Goal: Task Accomplishment & Management: Use online tool/utility

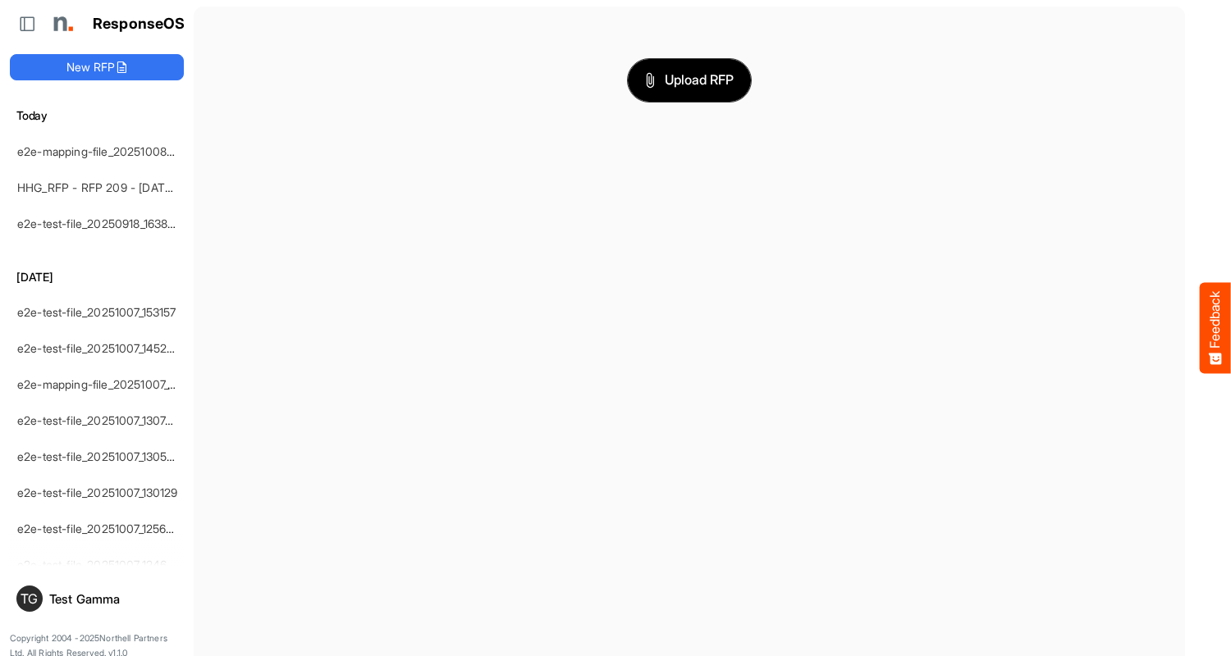
click at [689, 80] on span "Upload RFP" at bounding box center [689, 80] width 89 height 21
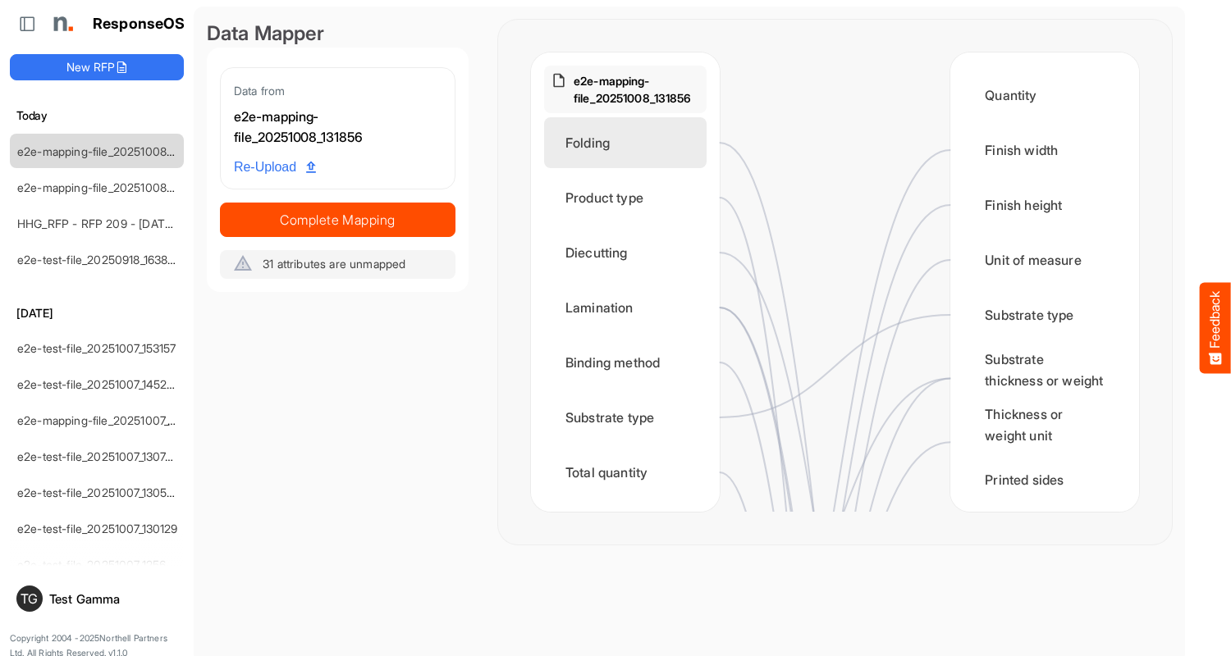
click at [645, 157] on div "Folding" at bounding box center [625, 142] width 162 height 51
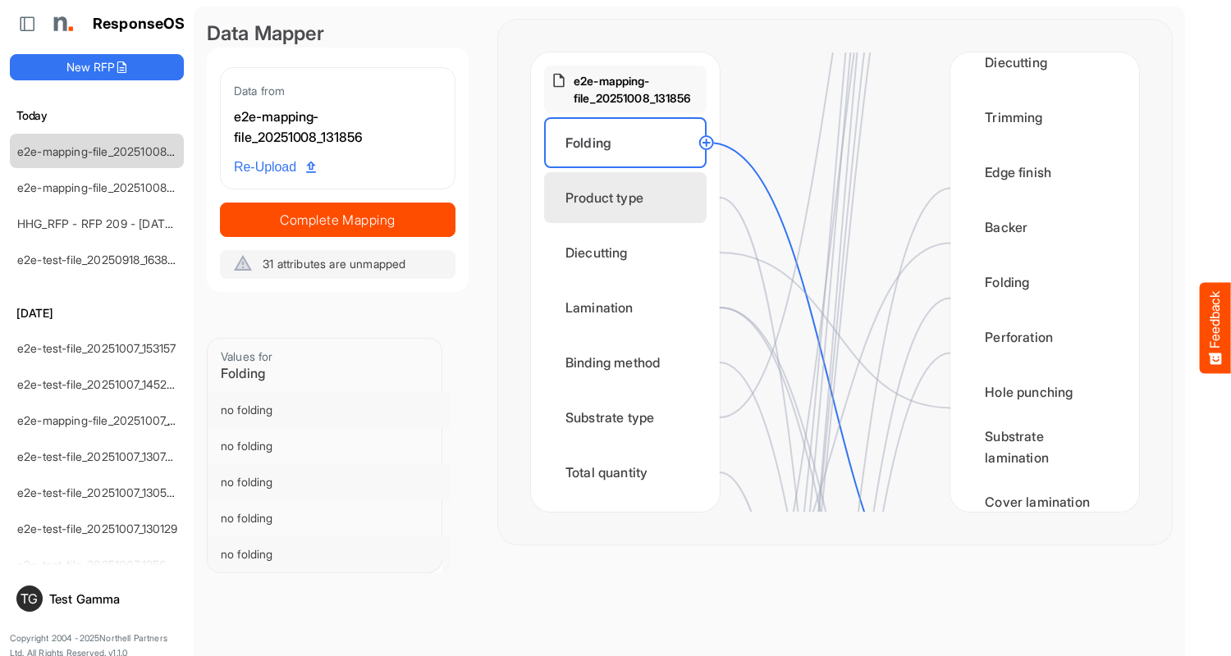
scroll to position [1149, 0]
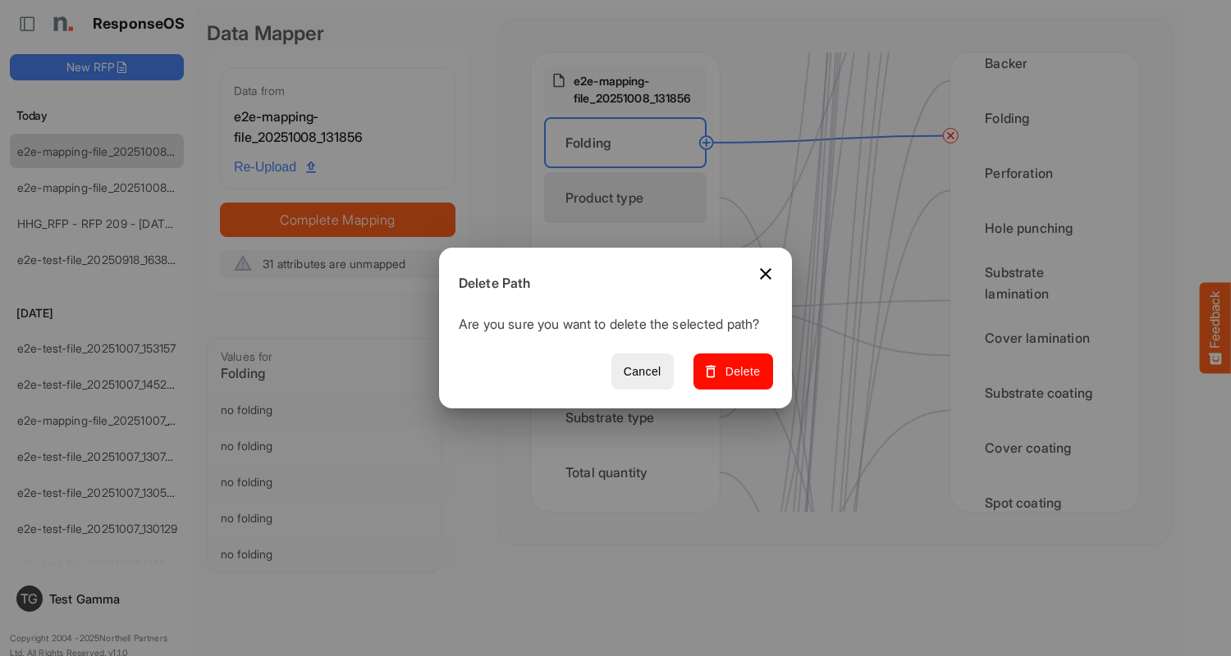
click at [738, 381] on span "Delete" at bounding box center [733, 372] width 55 height 21
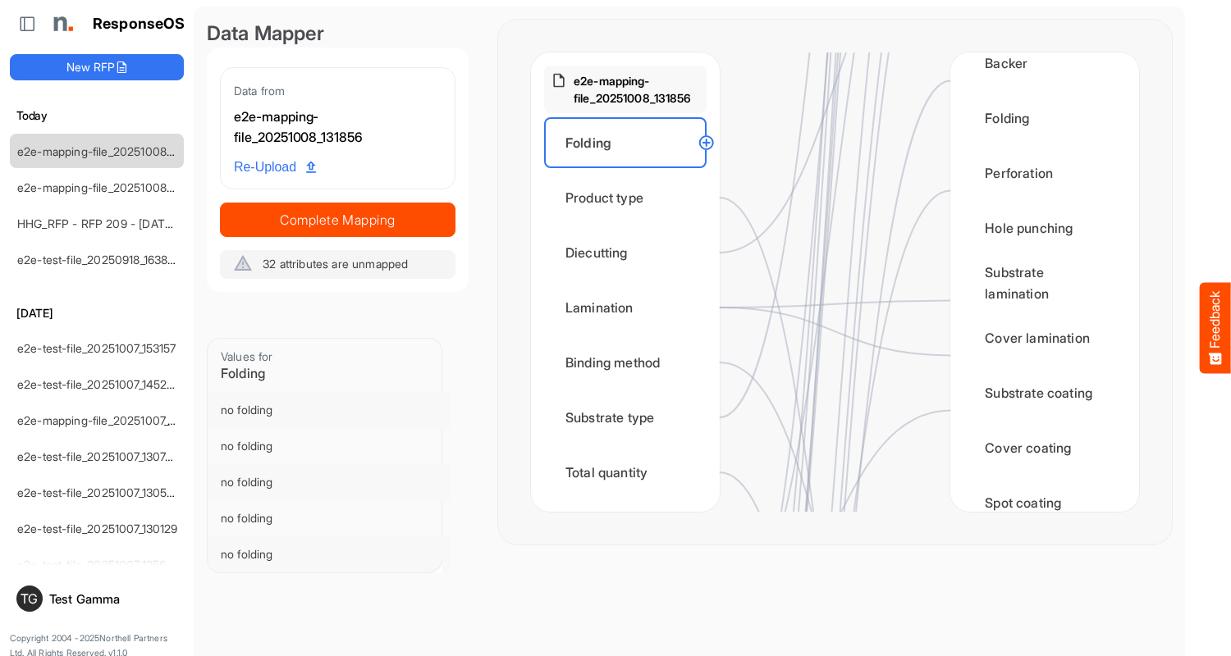
click at [629, 198] on div "Product type" at bounding box center [625, 197] width 162 height 51
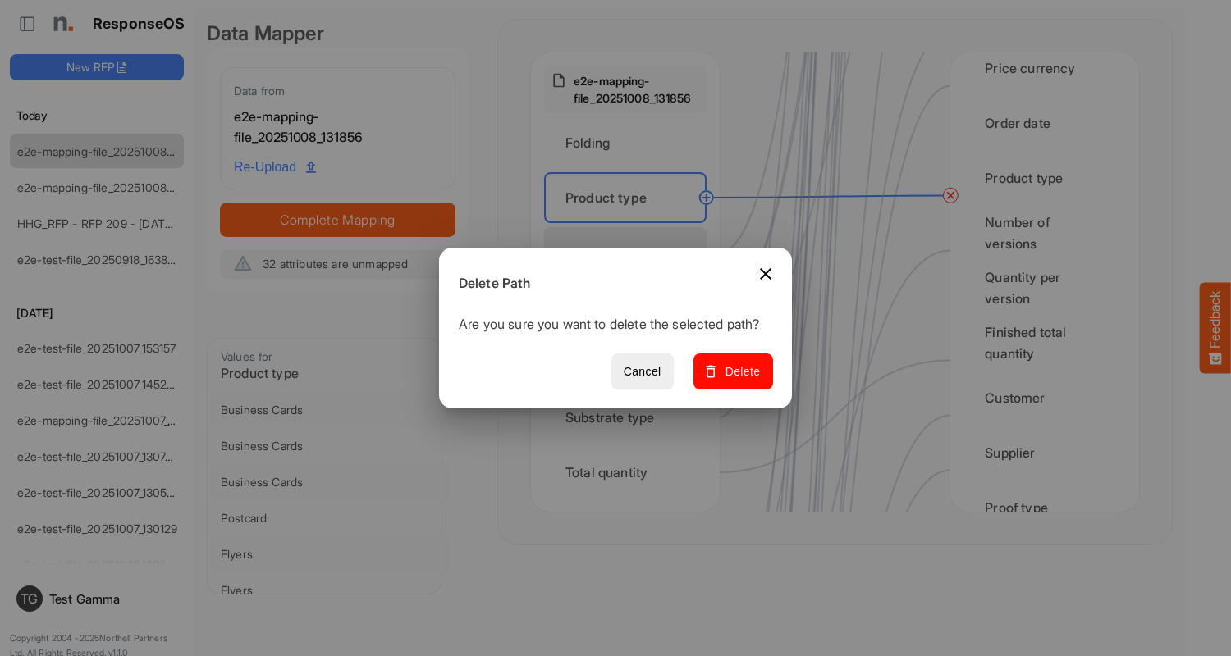
click at [738, 381] on span "Delete" at bounding box center [733, 372] width 55 height 21
click at [629, 253] on div "Diecutting" at bounding box center [625, 252] width 162 height 51
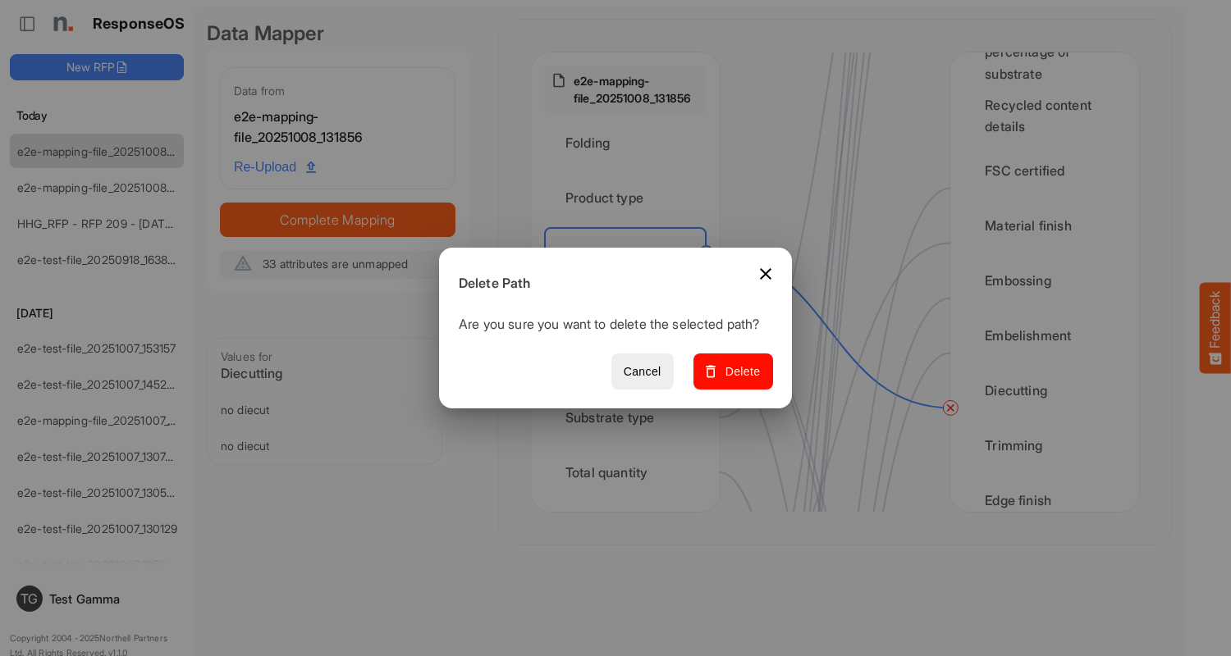
click at [738, 381] on span "Delete" at bounding box center [733, 372] width 55 height 21
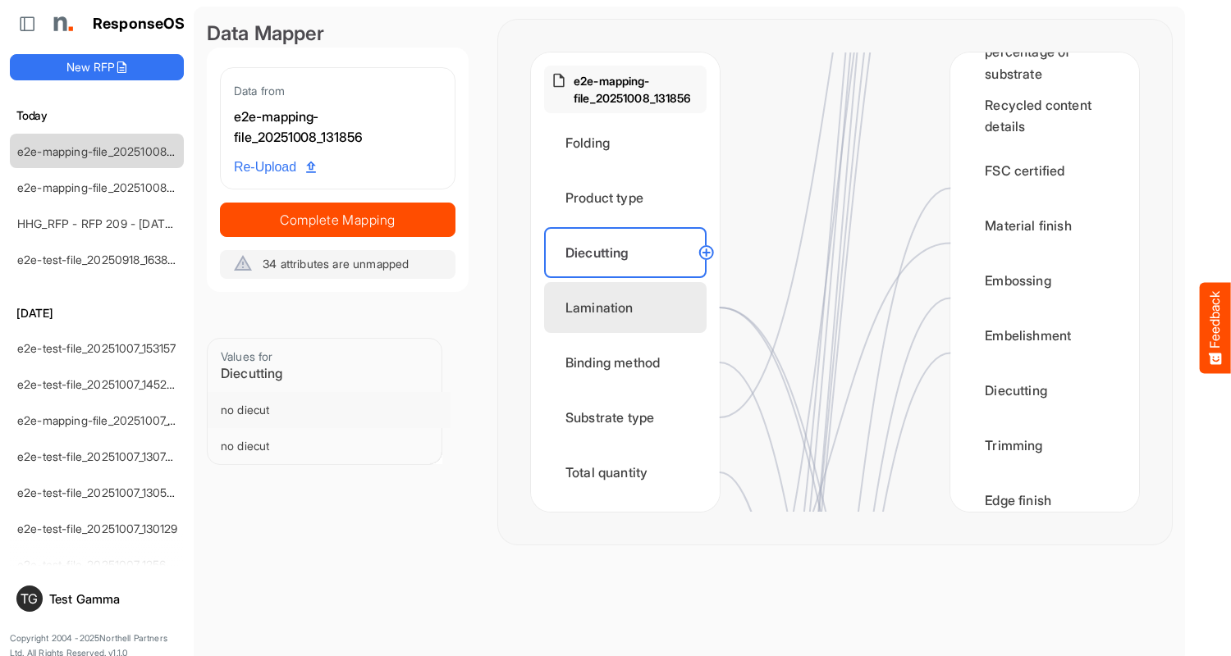
click at [629, 308] on div "Lamination" at bounding box center [625, 307] width 162 height 51
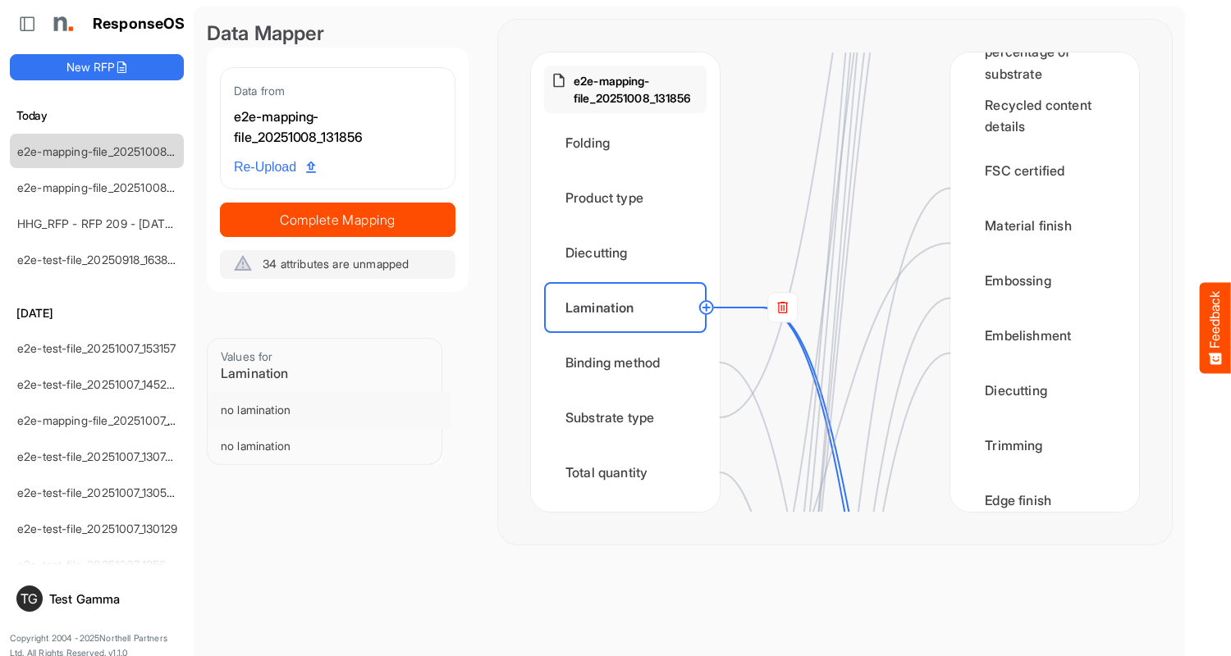
click at [782, 308] on rect at bounding box center [783, 308] width 30 height 30
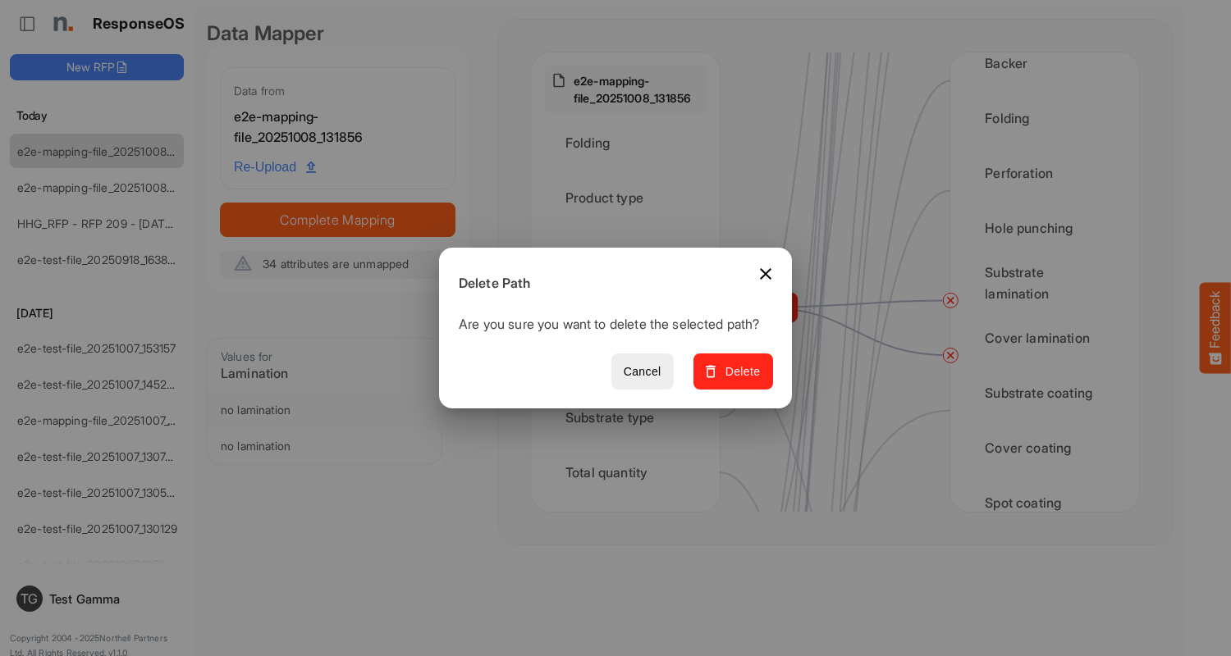
click at [738, 381] on span "Delete" at bounding box center [733, 372] width 55 height 21
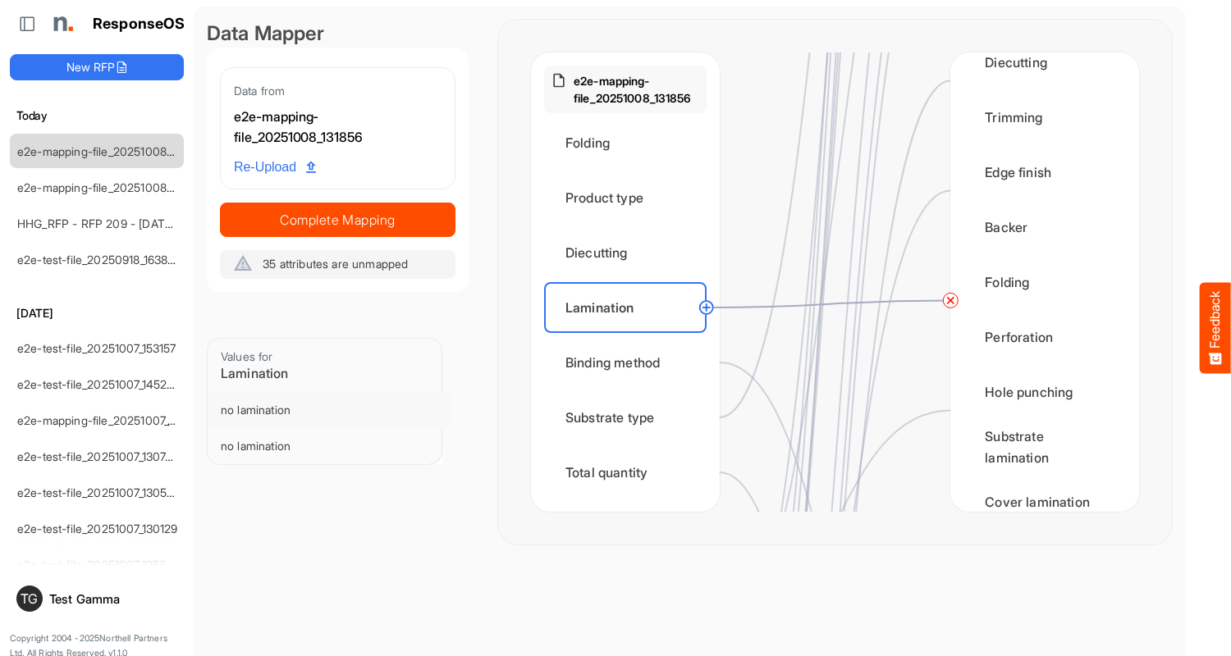
click at [950, 300] on circle at bounding box center [950, 300] width 20 height 20
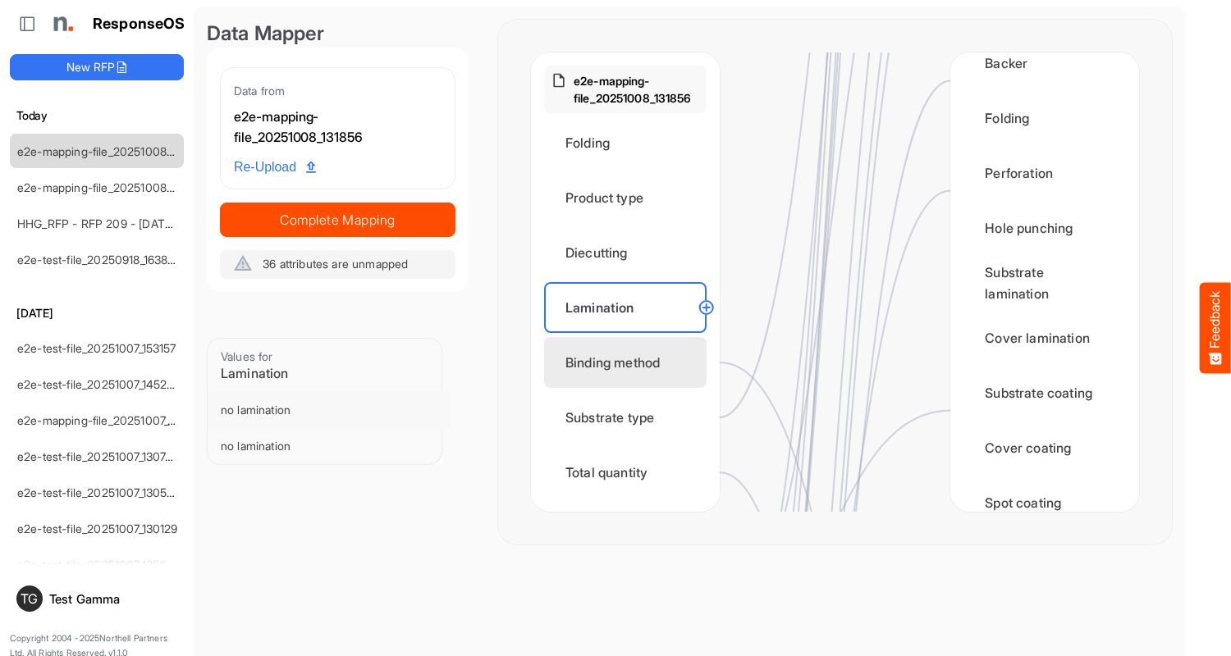
click at [629, 363] on div "Binding method" at bounding box center [625, 362] width 162 height 51
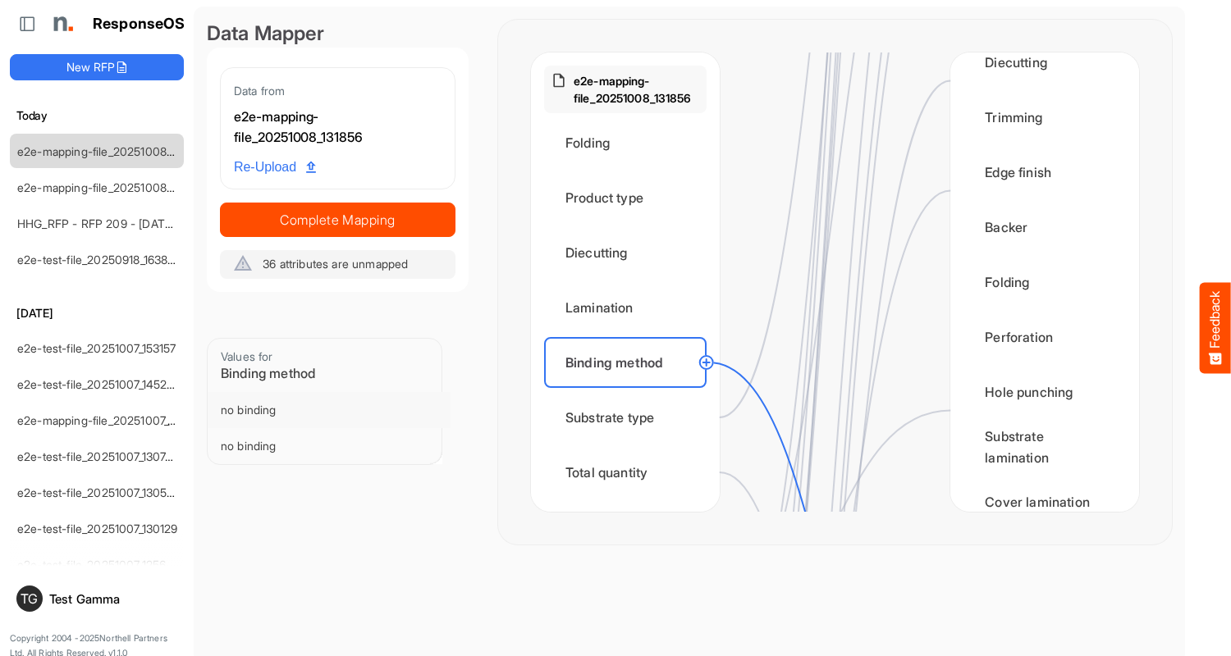
scroll to position [1641, 0]
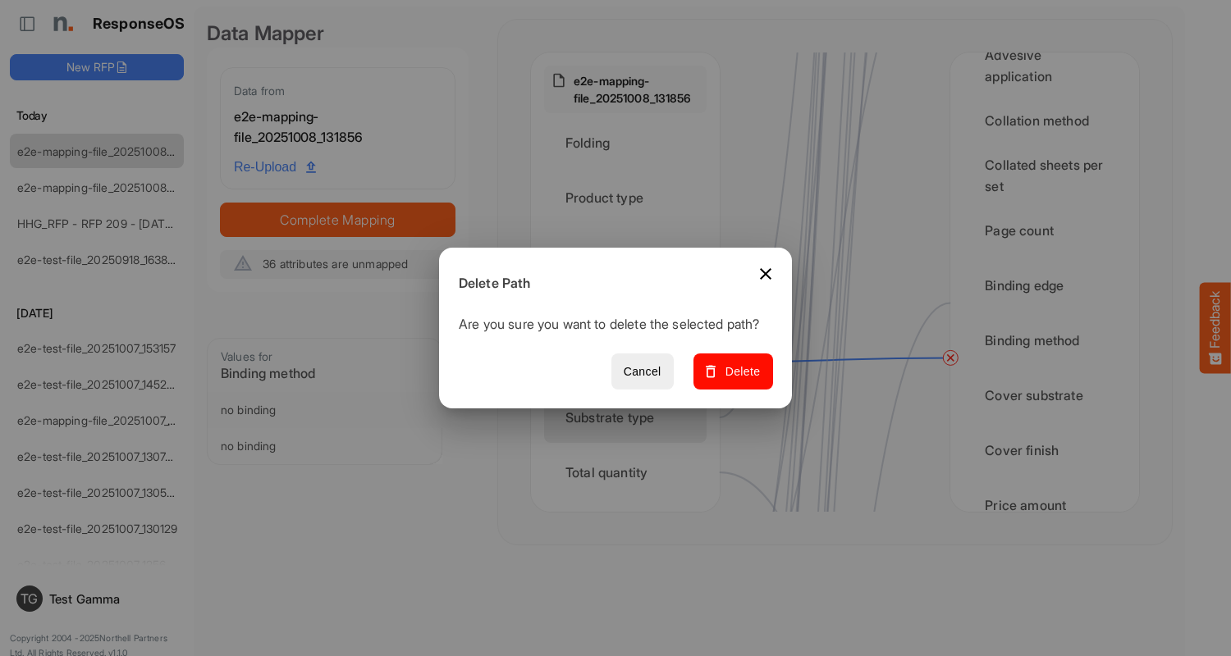
click at [738, 381] on span "Delete" at bounding box center [733, 372] width 55 height 21
click at [629, 418] on div "Substrate type" at bounding box center [625, 417] width 162 height 51
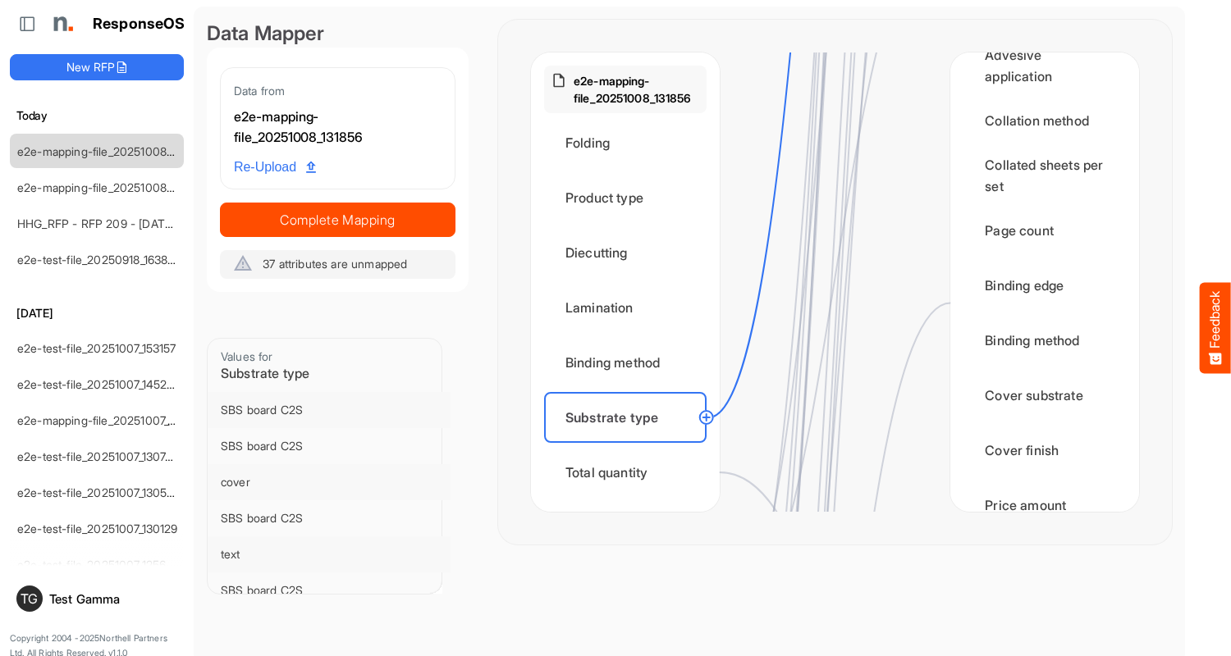
scroll to position [0, 0]
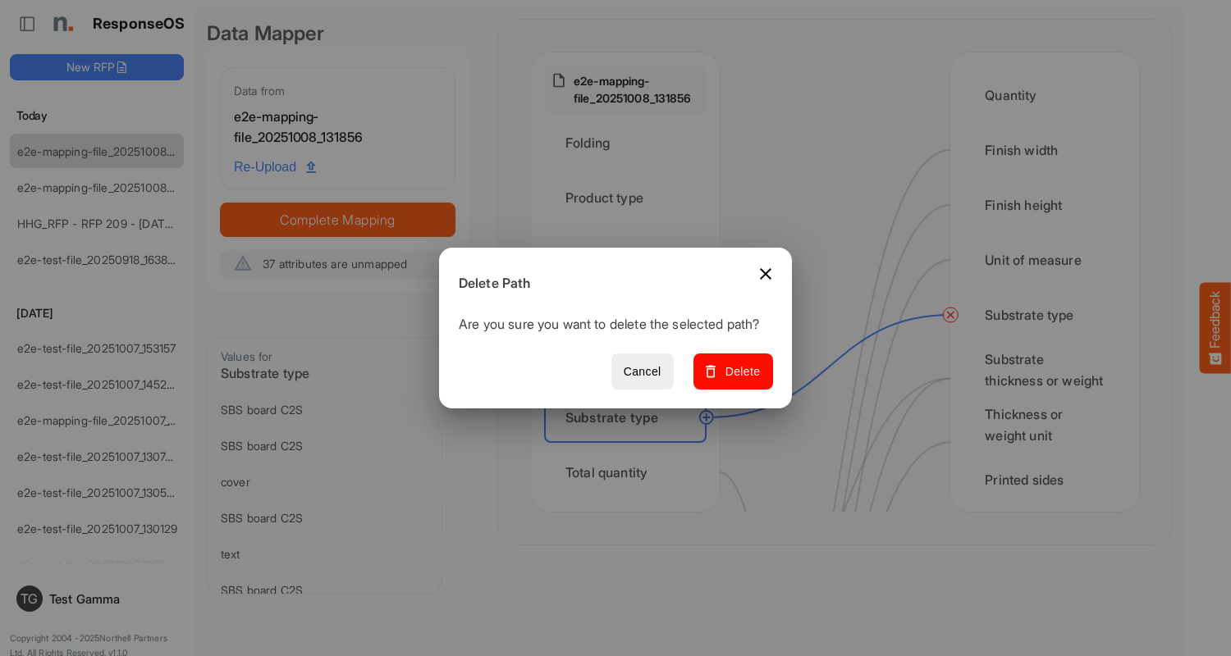
click at [738, 381] on span "Delete" at bounding box center [733, 372] width 55 height 21
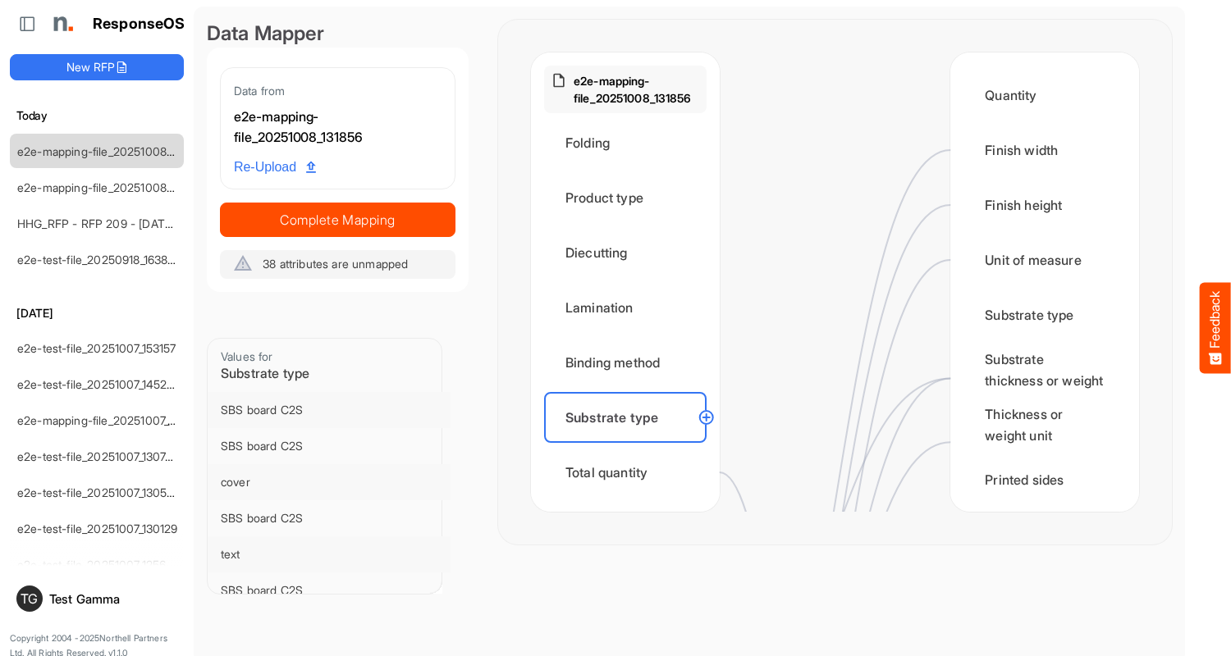
click at [629, 473] on div "Total quantity" at bounding box center [625, 472] width 162 height 51
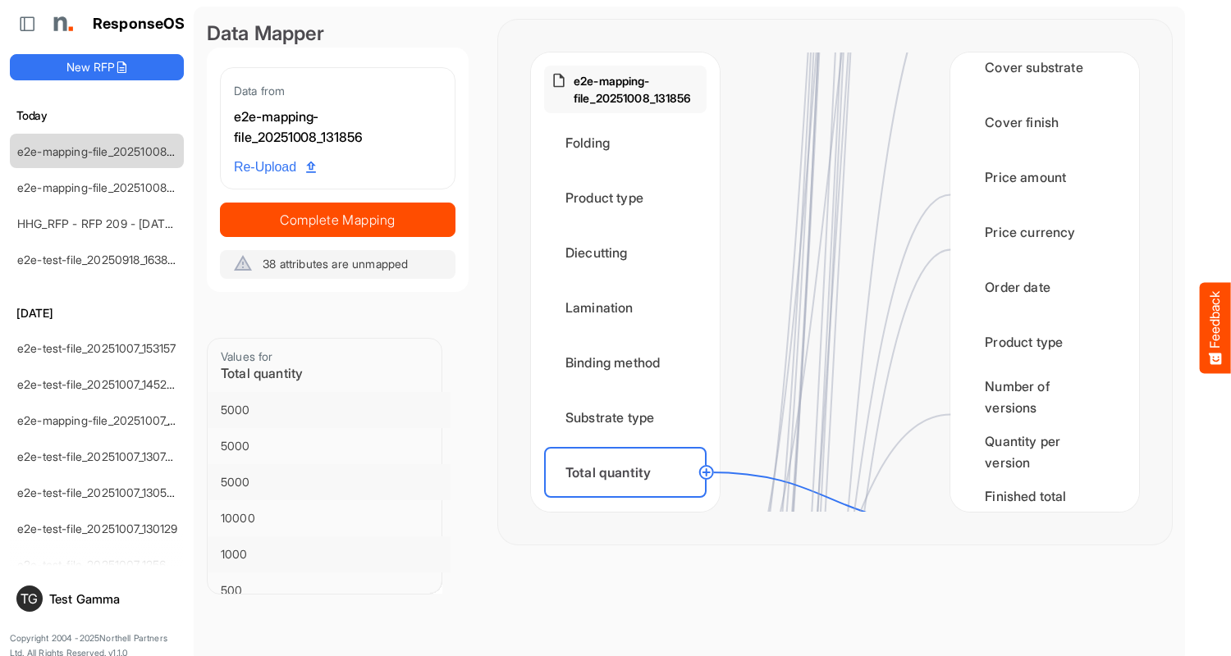
scroll to position [2297, 0]
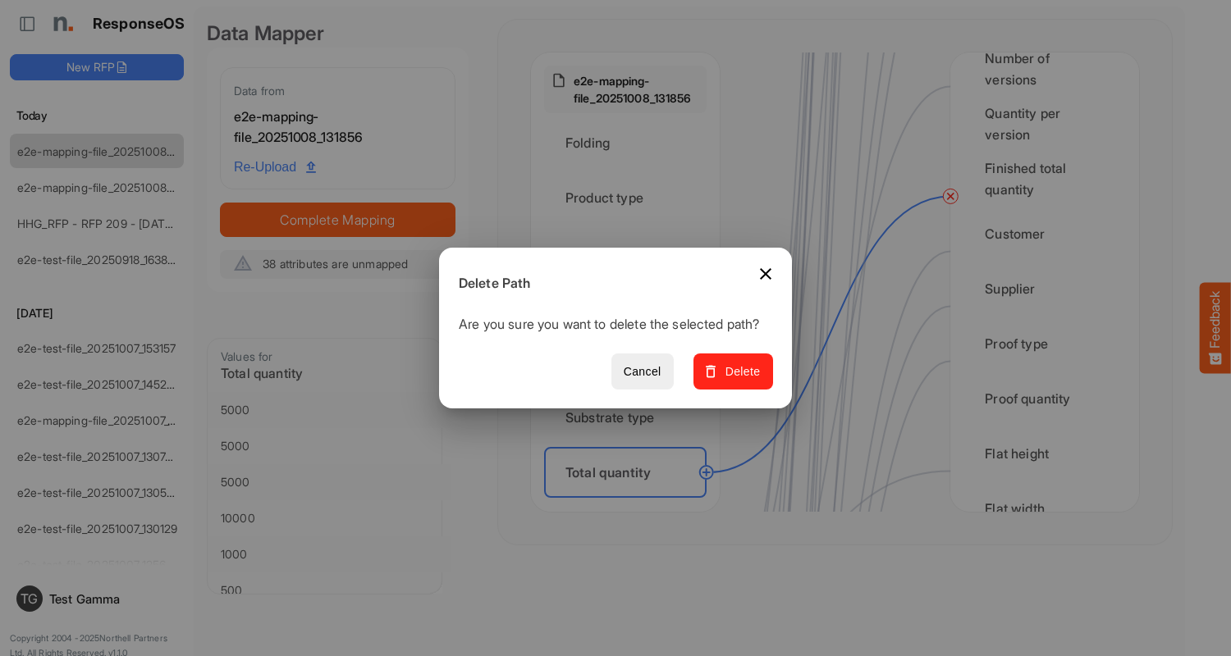
click at [738, 381] on span "Delete" at bounding box center [733, 372] width 55 height 21
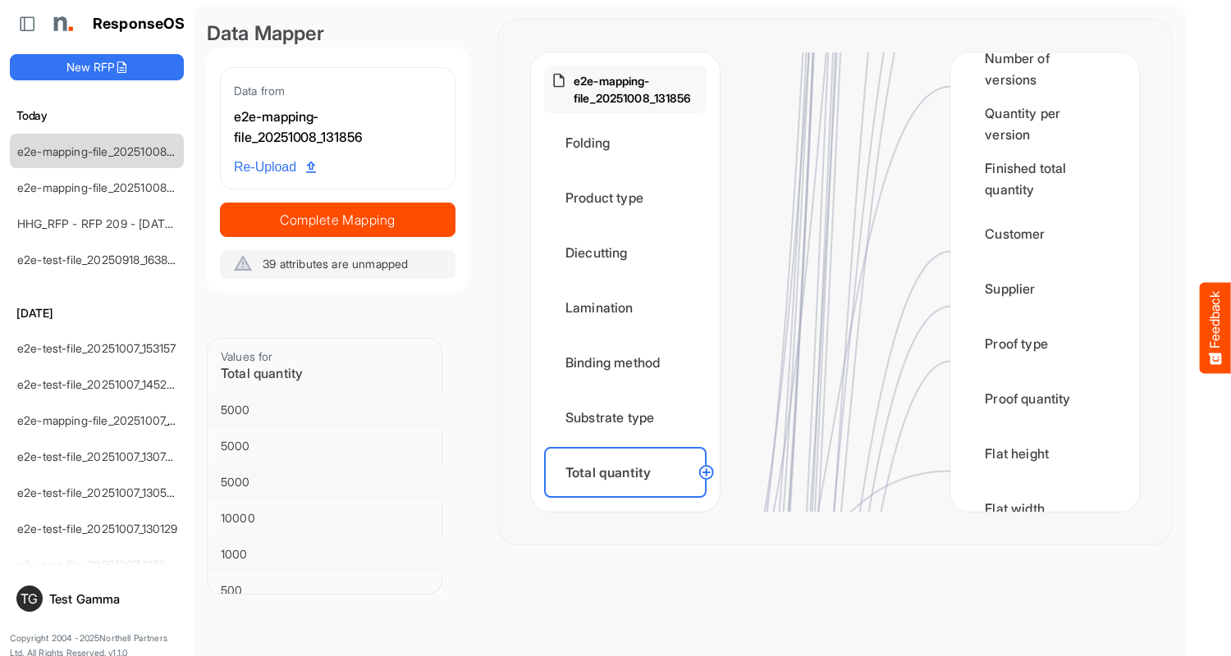
click at [629, 502] on div "Flat size width" at bounding box center [625, 527] width 162 height 51
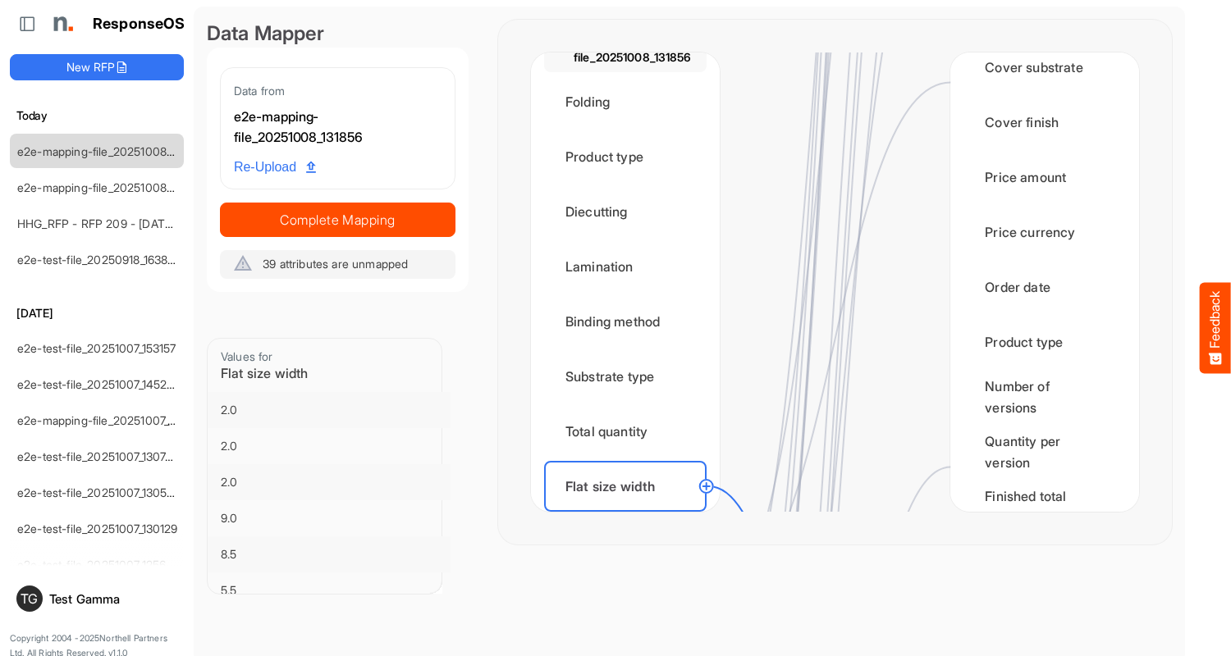
scroll to position [2461, 0]
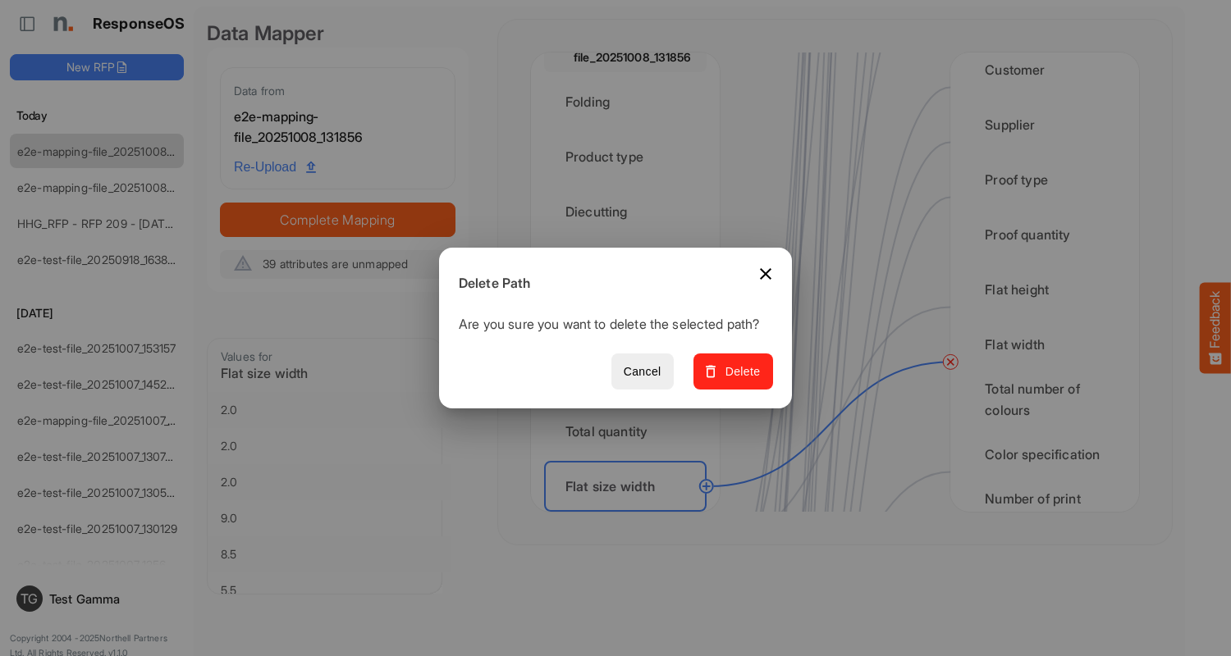
click at [738, 381] on span "Delete" at bounding box center [733, 372] width 55 height 21
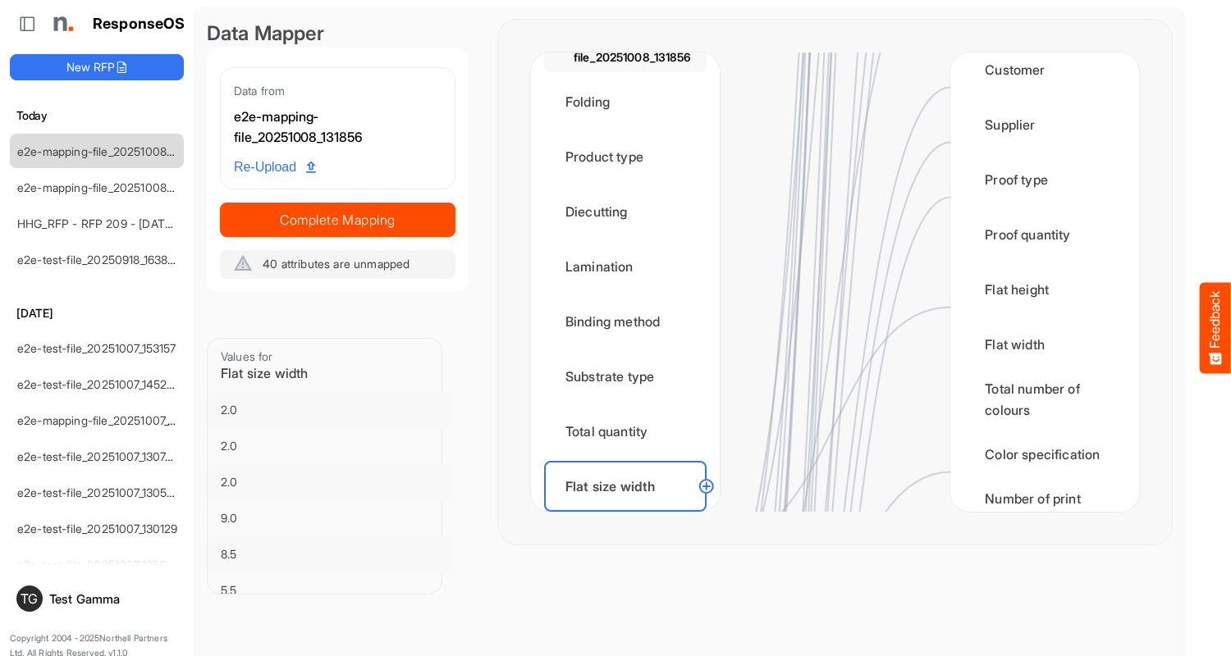
click at [629, 516] on div "Flat size height" at bounding box center [625, 541] width 162 height 51
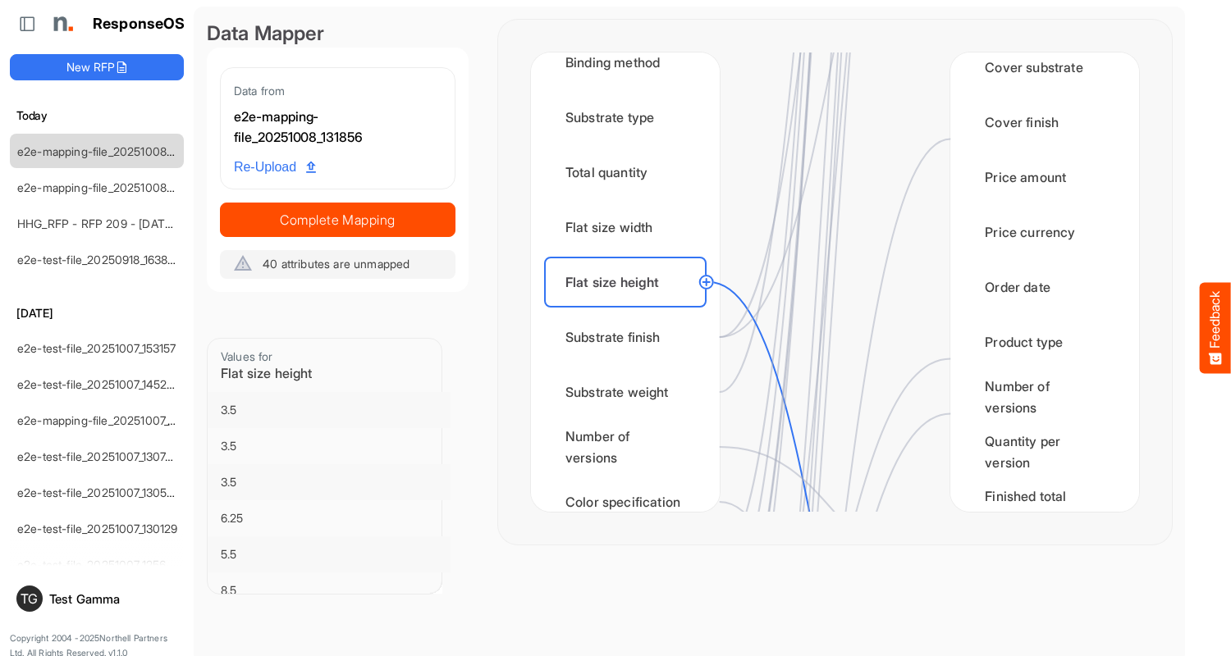
scroll to position [2297, 0]
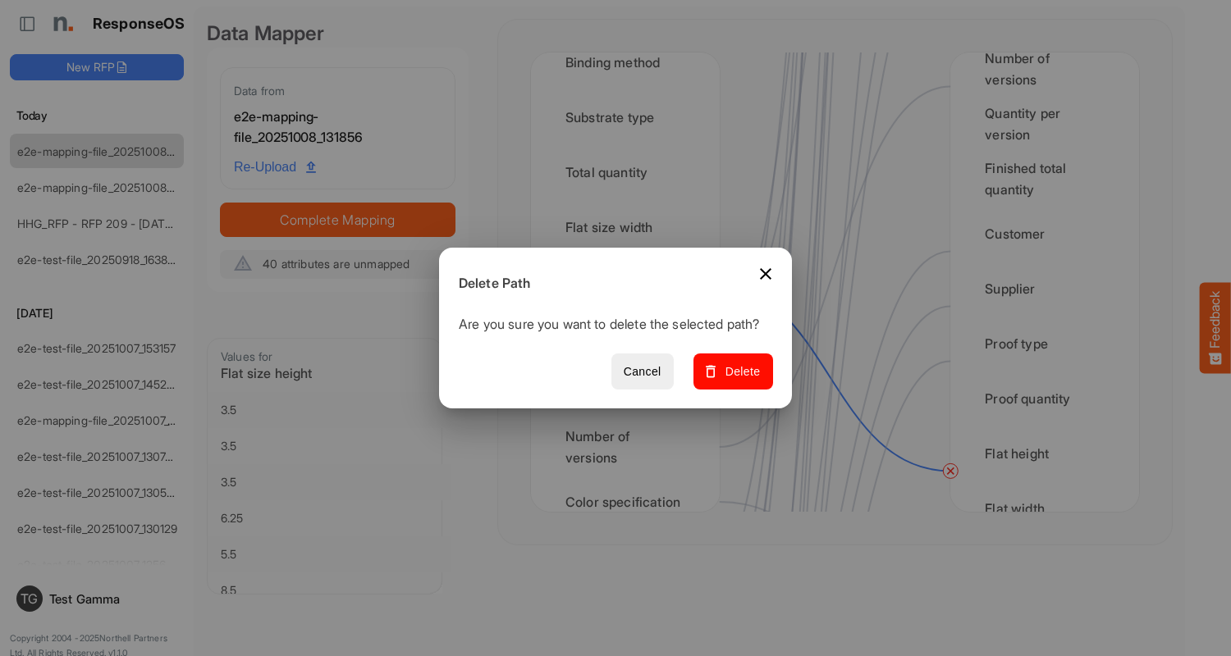
click at [738, 381] on span "Delete" at bounding box center [733, 372] width 55 height 21
click at [629, 337] on div "Substrate finish" at bounding box center [625, 337] width 162 height 51
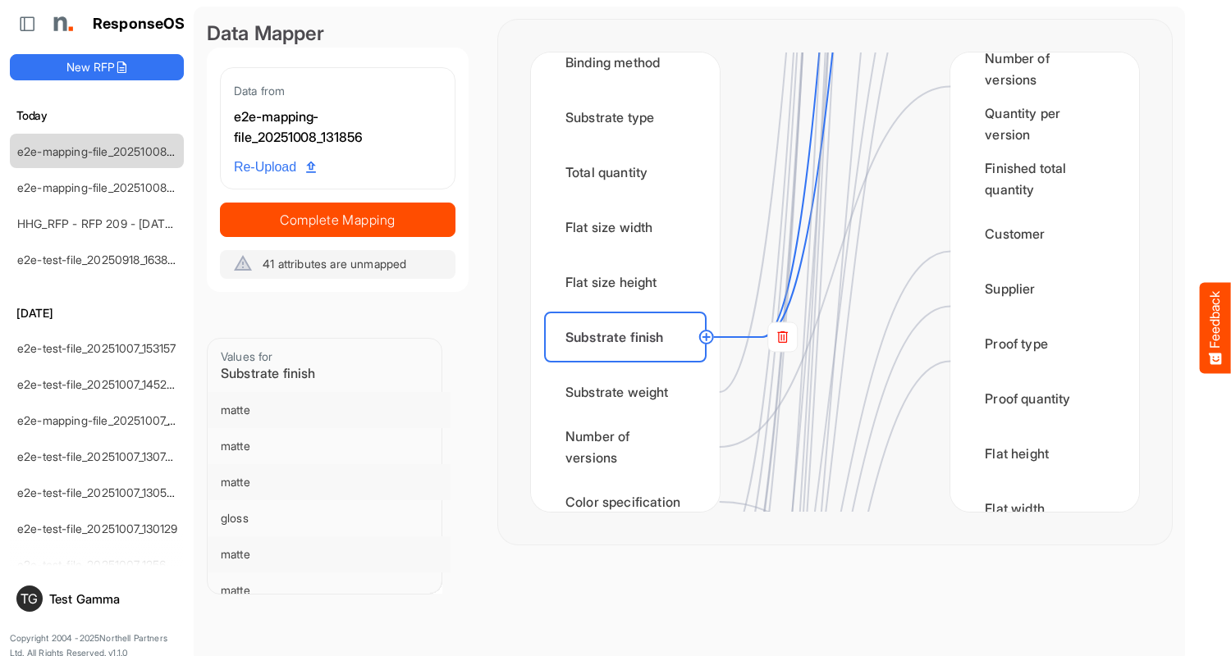
click at [782, 337] on rect at bounding box center [783, 337] width 30 height 30
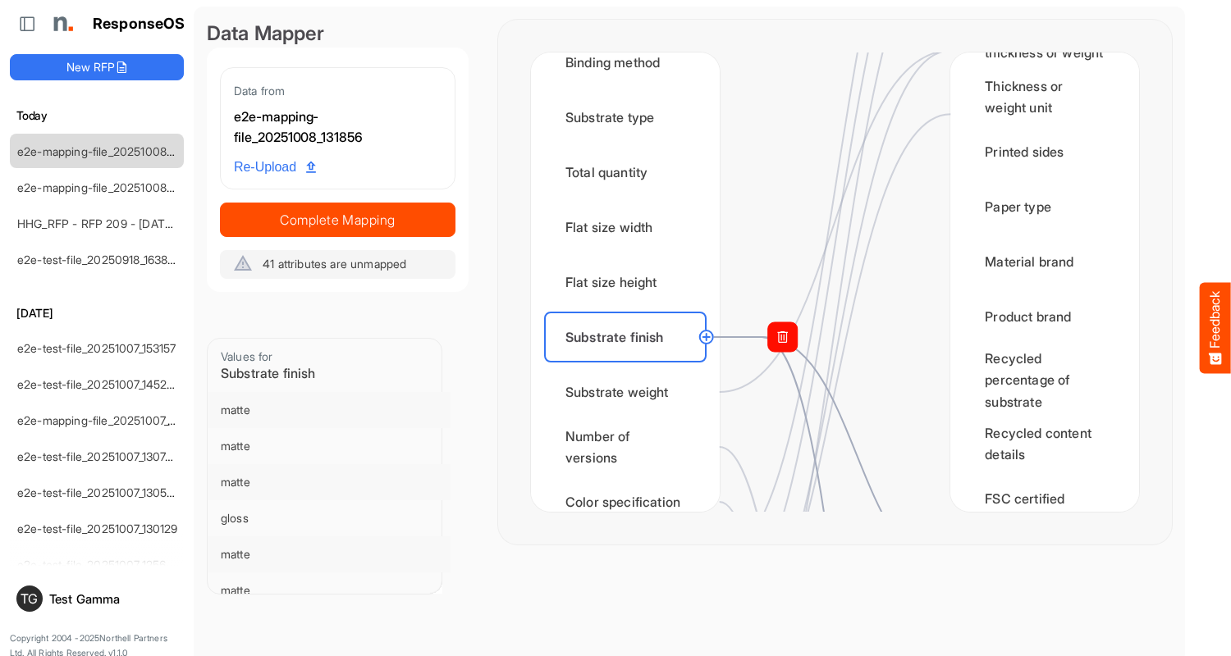
scroll to position [492, 0]
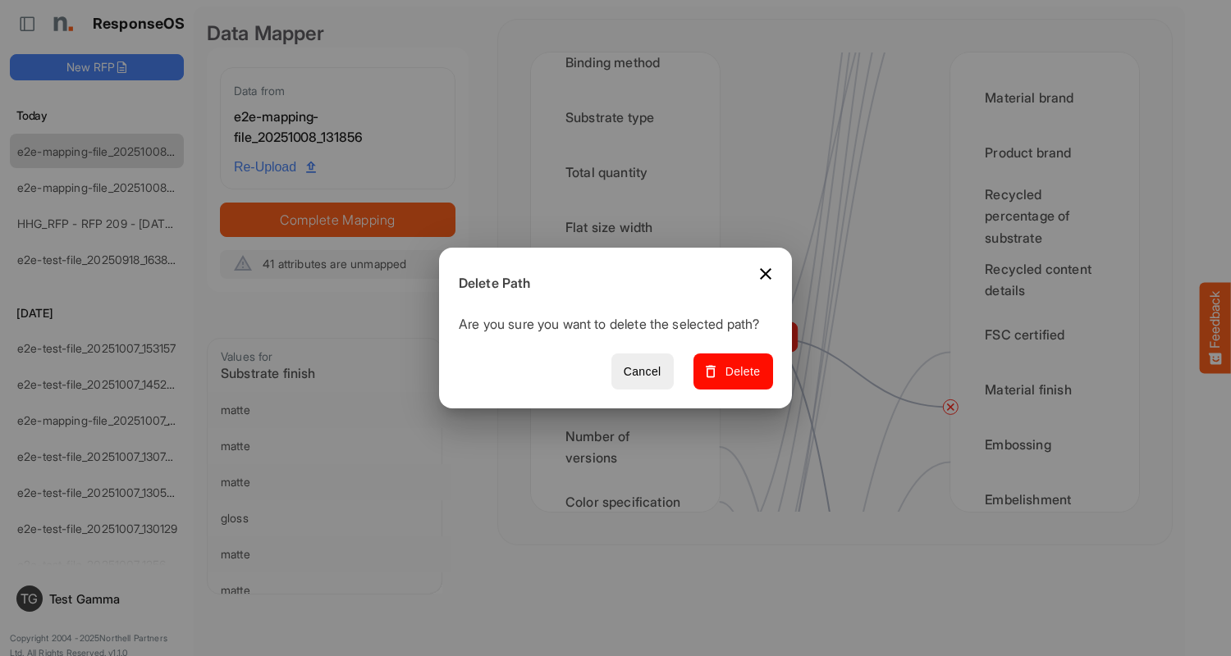
click at [738, 381] on span "Delete" at bounding box center [733, 372] width 55 height 21
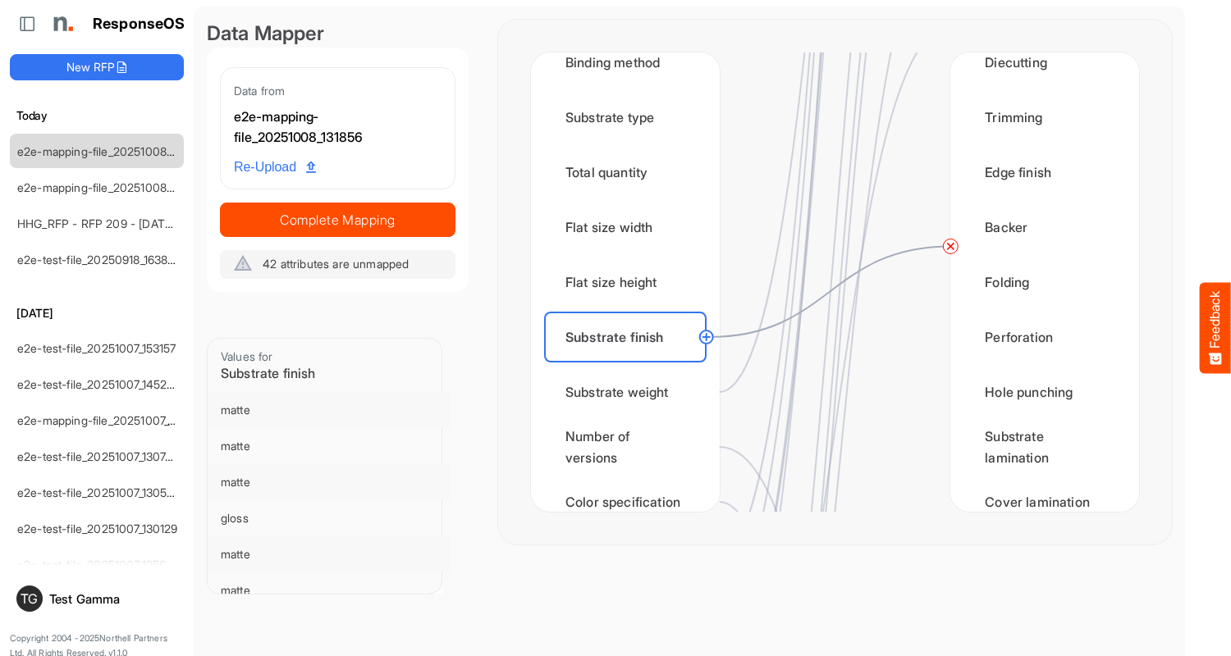
click at [950, 246] on circle at bounding box center [950, 246] width 20 height 20
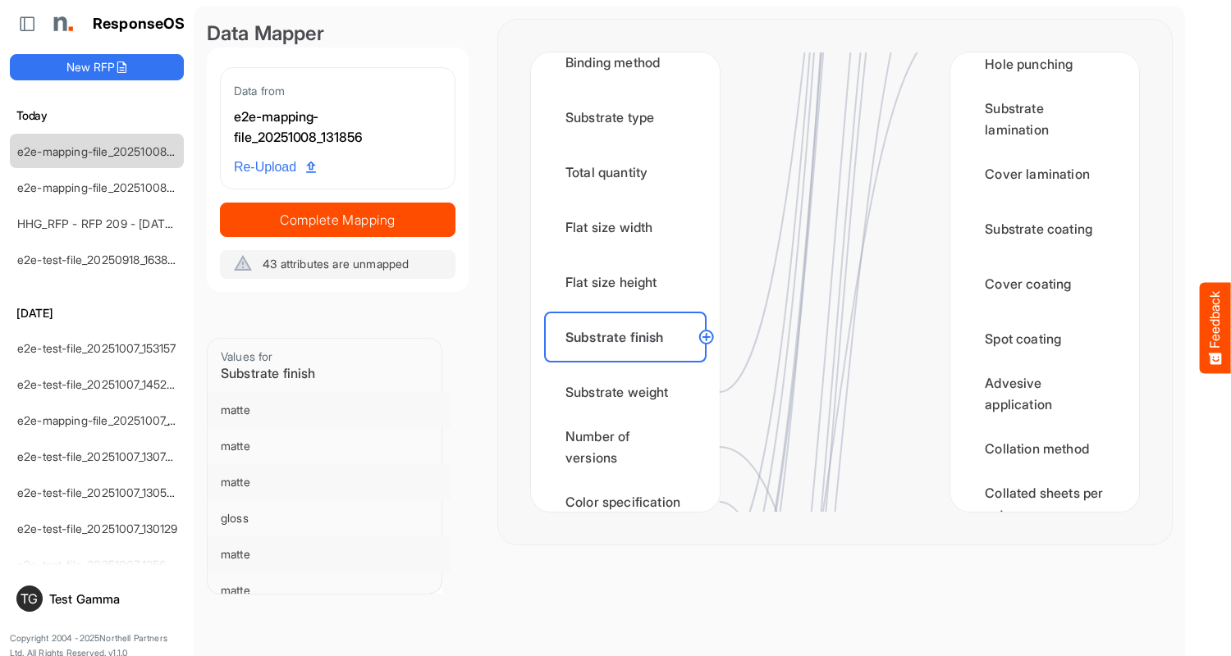
click at [629, 392] on div "Substrate weight" at bounding box center [625, 392] width 162 height 51
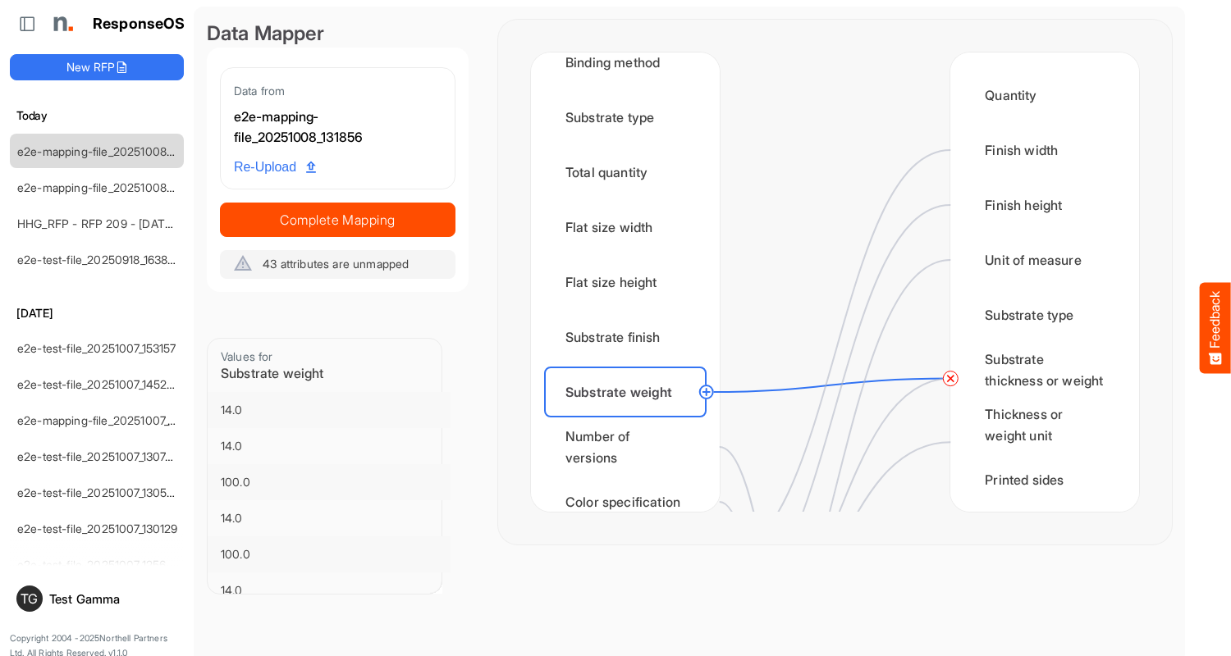
click at [950, 378] on circle at bounding box center [950, 379] width 20 height 20
click at [629, 447] on div "Number of versions" at bounding box center [625, 447] width 162 height 51
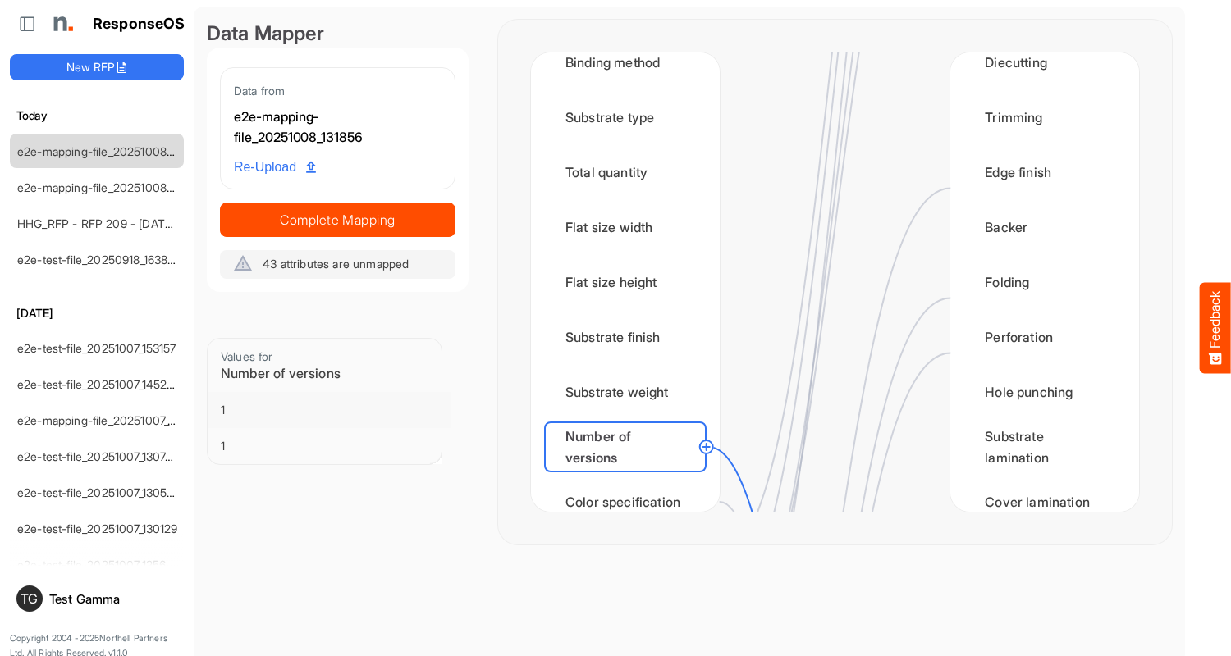
scroll to position [1969, 0]
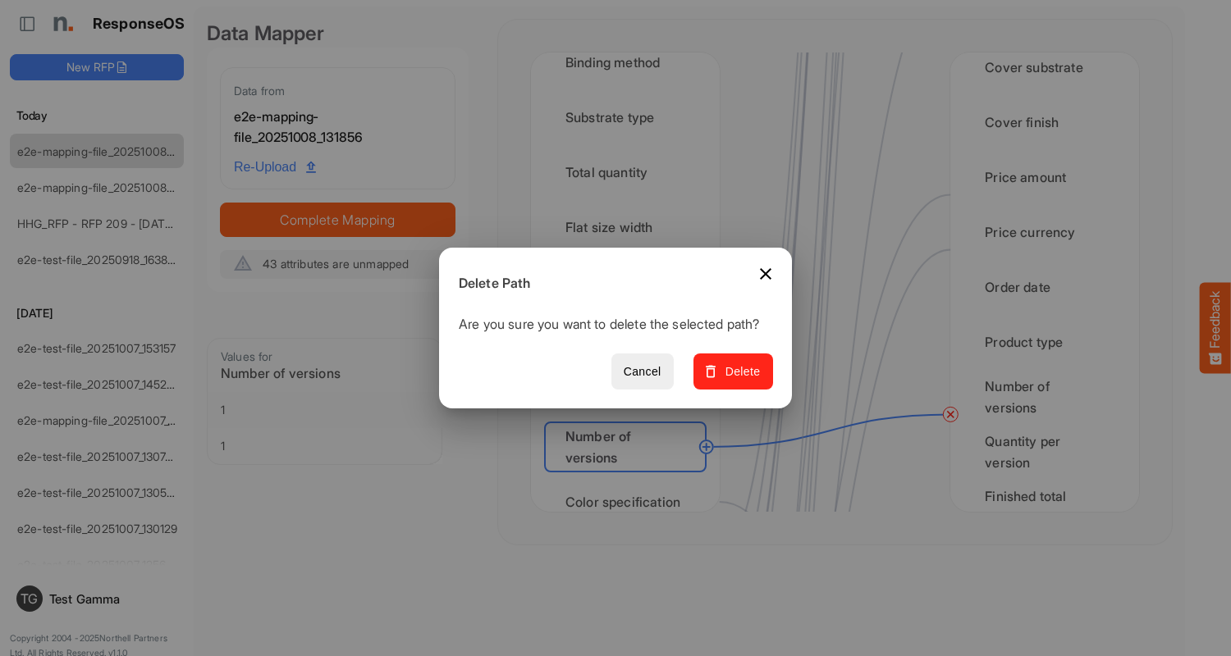
click at [738, 381] on span "Delete" at bounding box center [733, 372] width 55 height 21
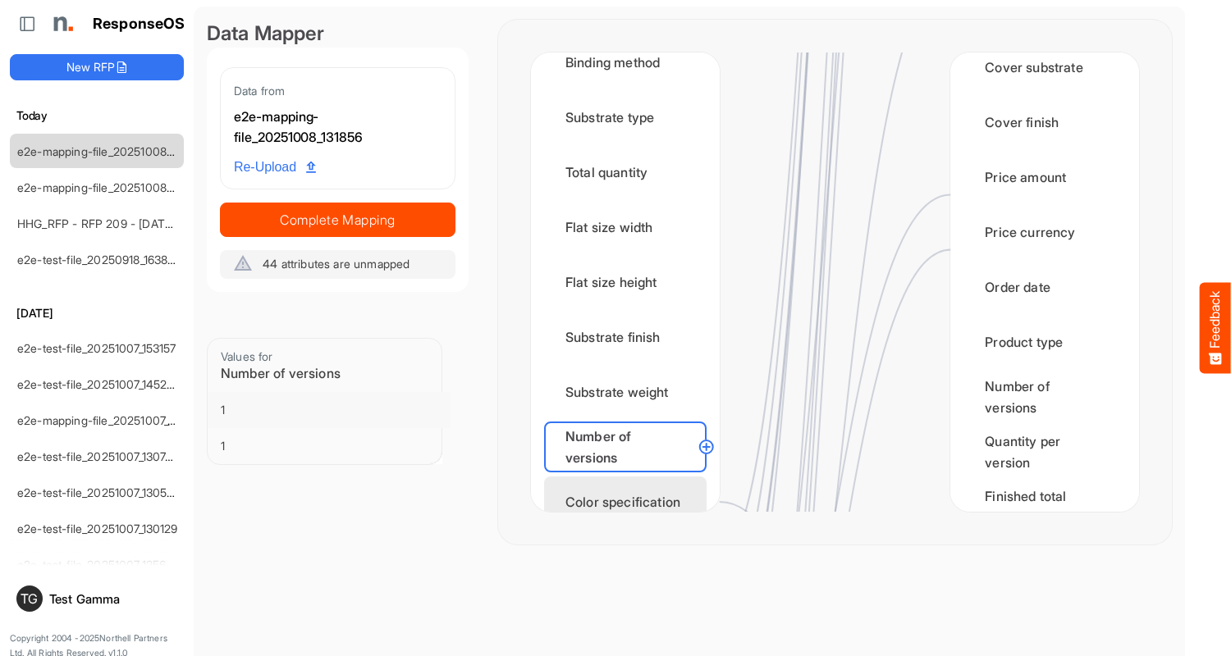
click at [629, 487] on div "Color specification" at bounding box center [625, 502] width 162 height 51
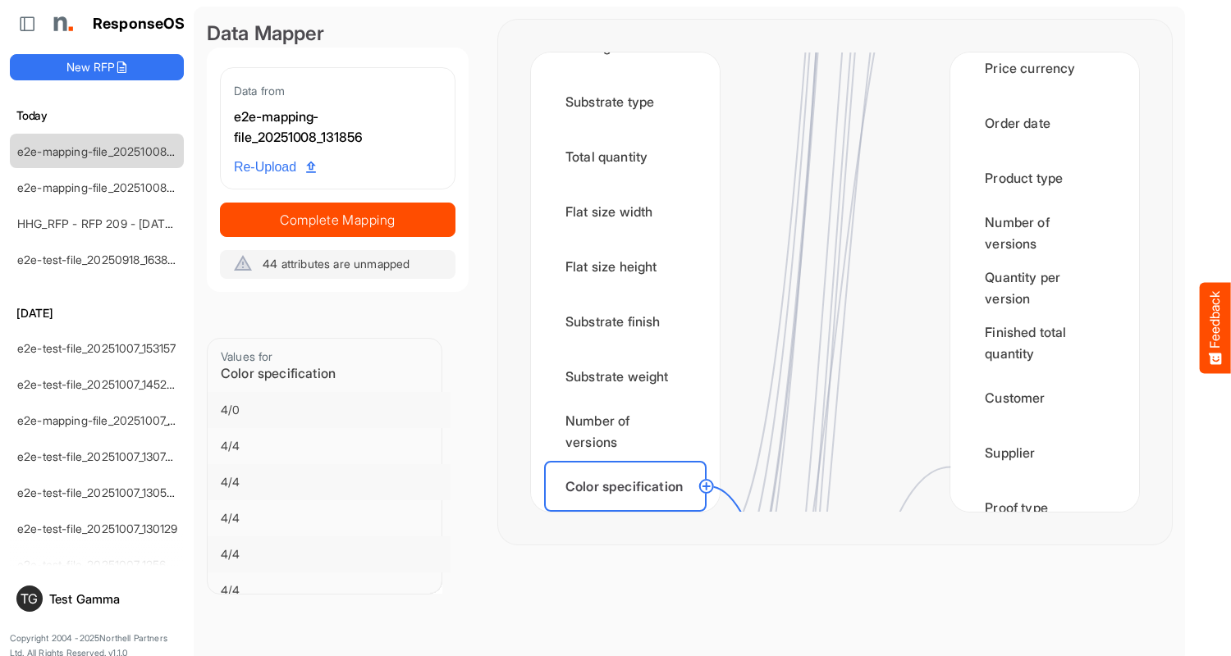
scroll to position [2461, 0]
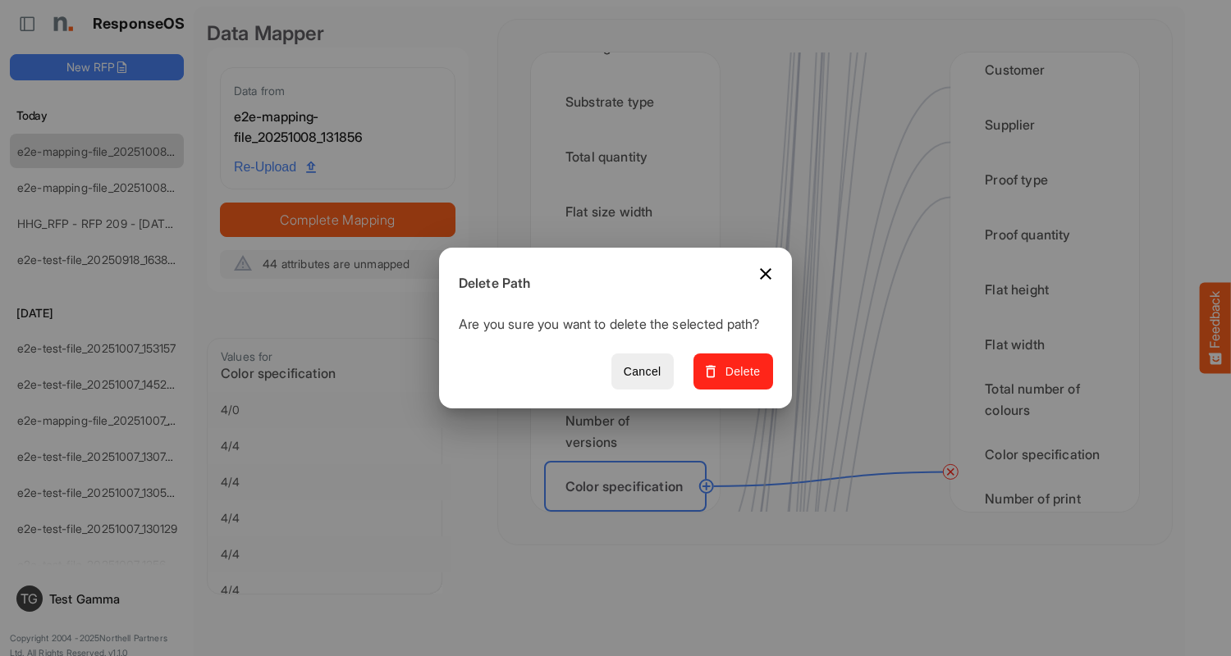
click at [738, 381] on span "Delete" at bounding box center [733, 372] width 55 height 21
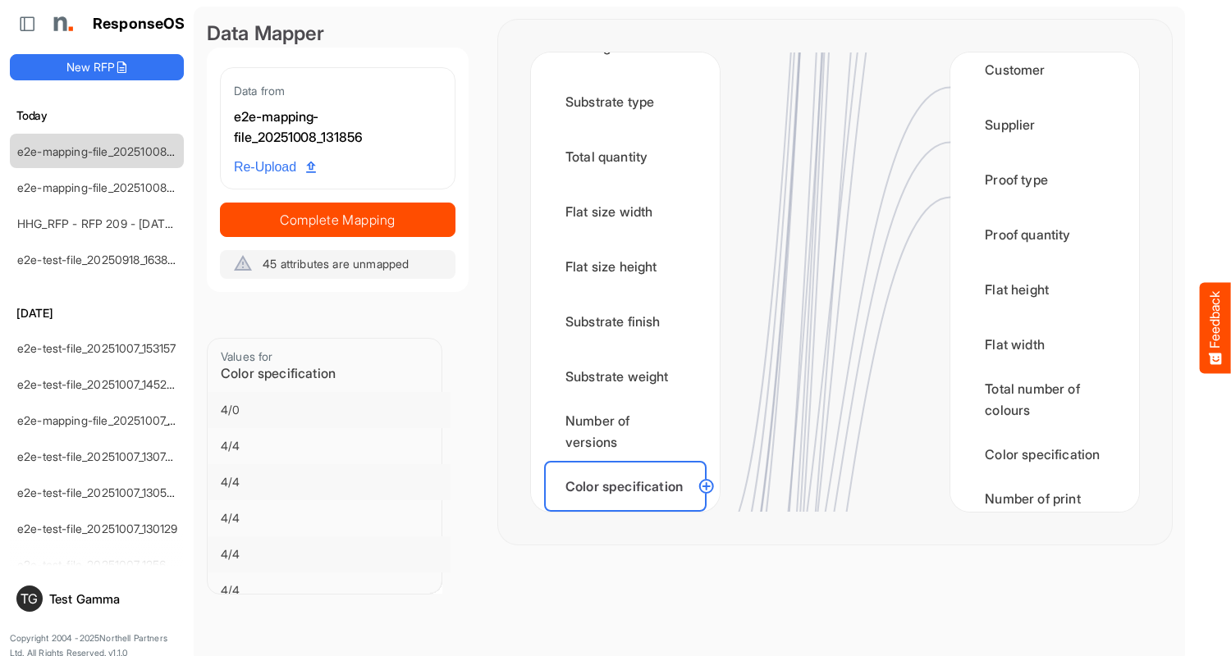
click at [629, 516] on div "Finished size width" at bounding box center [625, 541] width 162 height 51
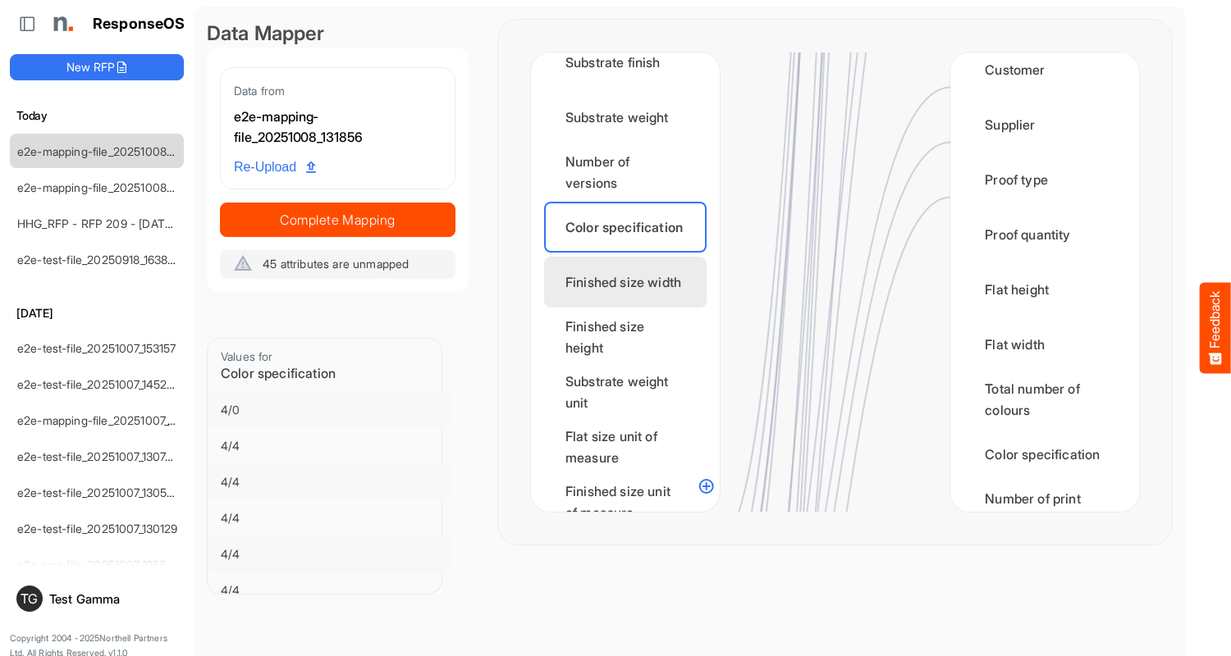
scroll to position [0, 0]
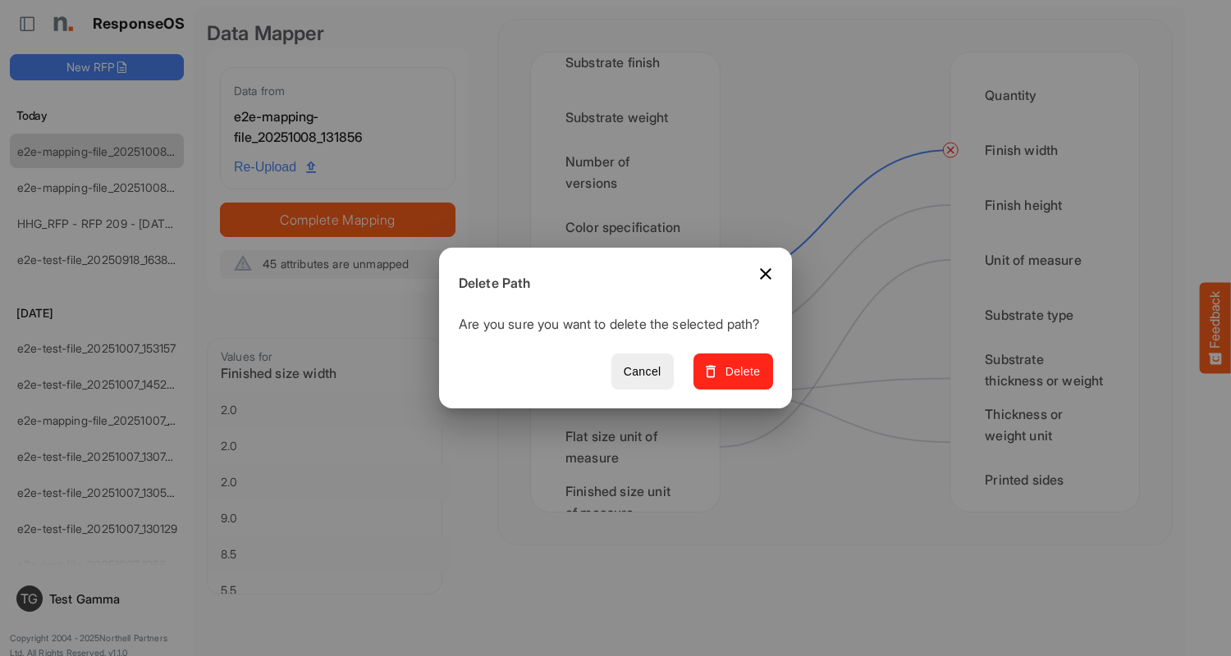
click at [738, 381] on span "Delete" at bounding box center [733, 372] width 55 height 21
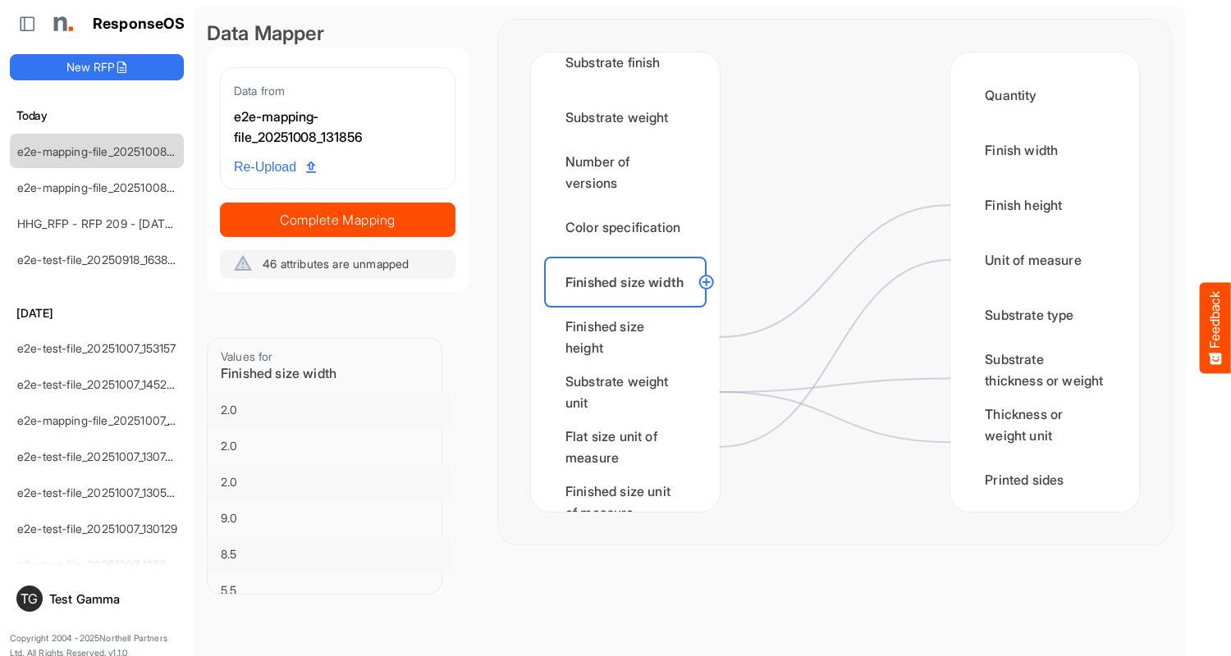
click at [629, 337] on div "Finished size height" at bounding box center [625, 337] width 162 height 51
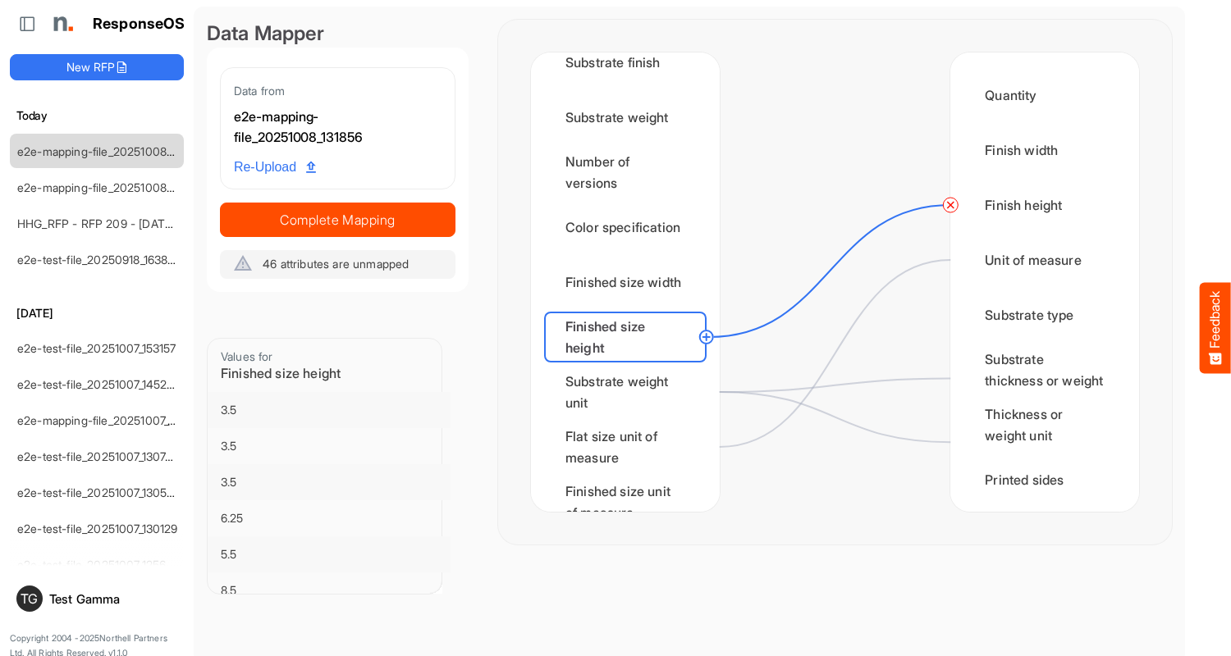
click at [950, 205] on circle at bounding box center [950, 205] width 20 height 20
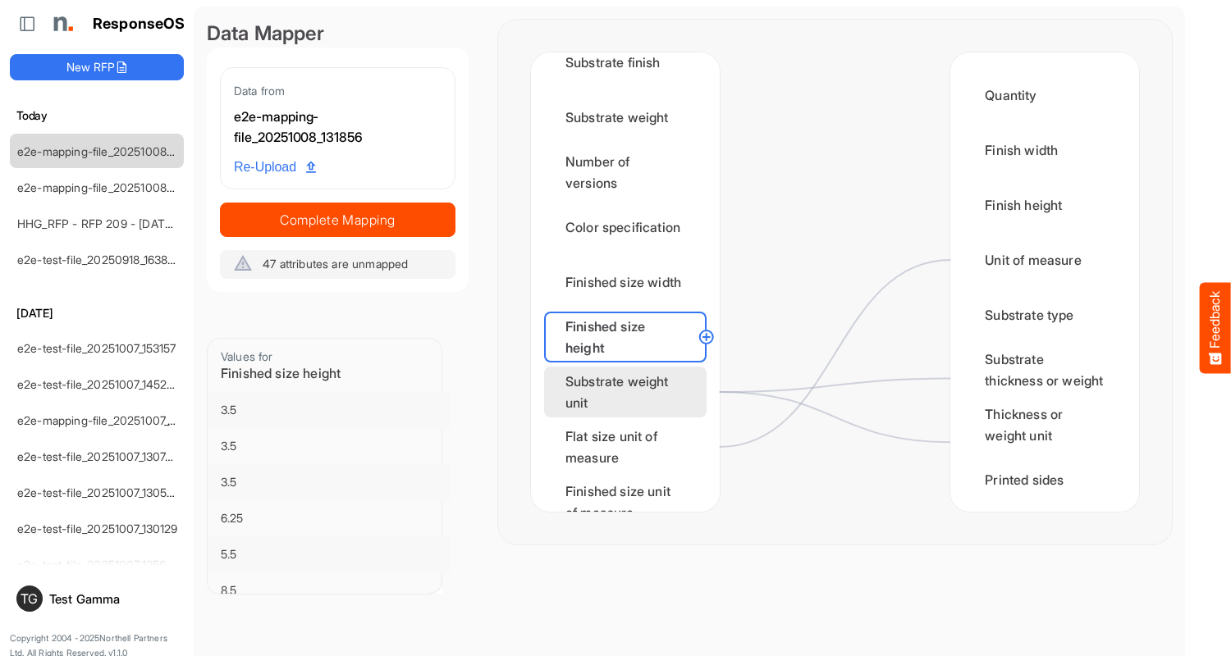
click at [629, 392] on div "Substrate weight unit" at bounding box center [625, 392] width 162 height 51
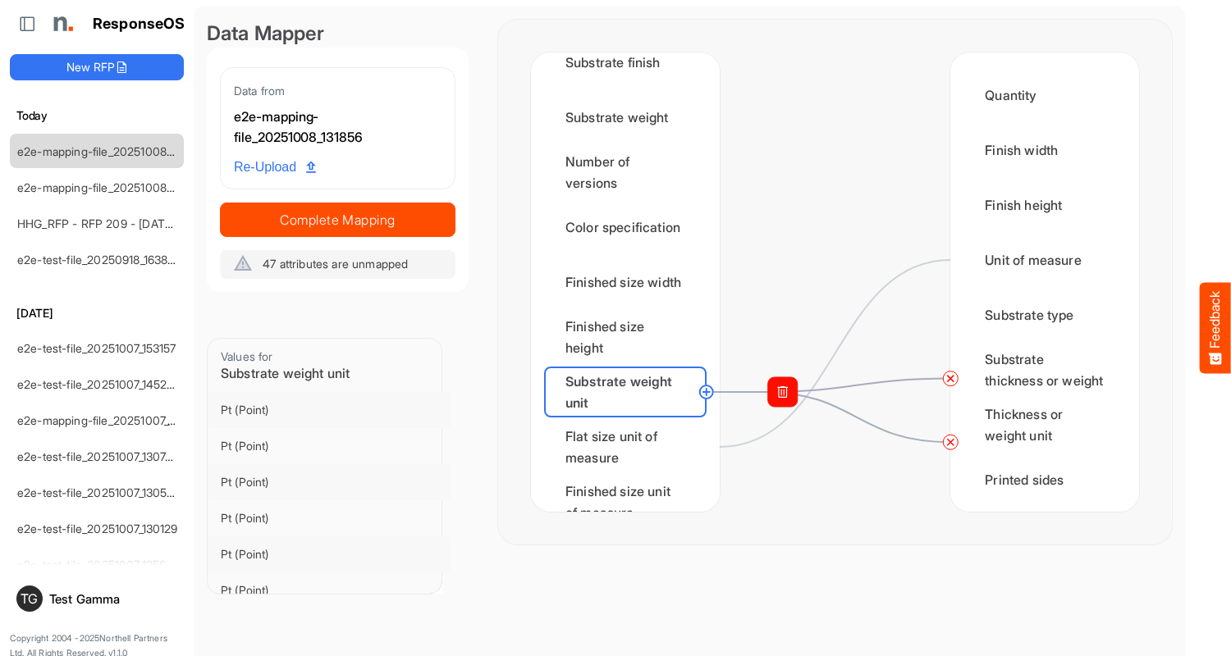
click at [950, 378] on circle at bounding box center [950, 379] width 20 height 20
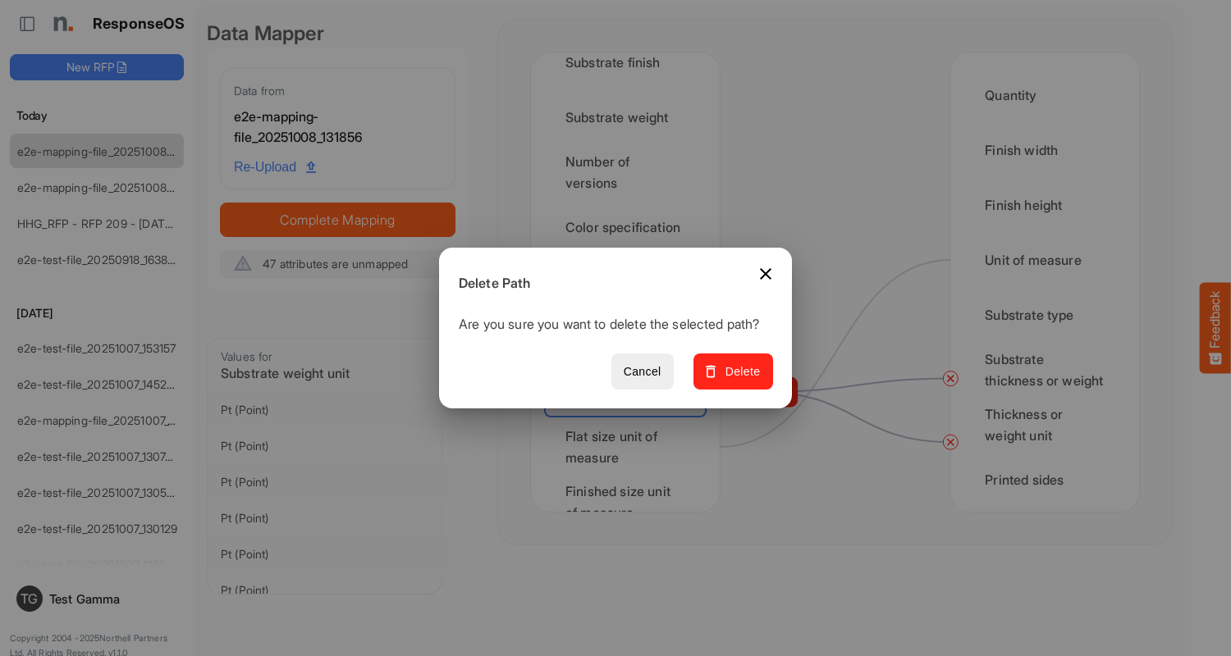
click at [738, 381] on span "Delete" at bounding box center [733, 372] width 55 height 21
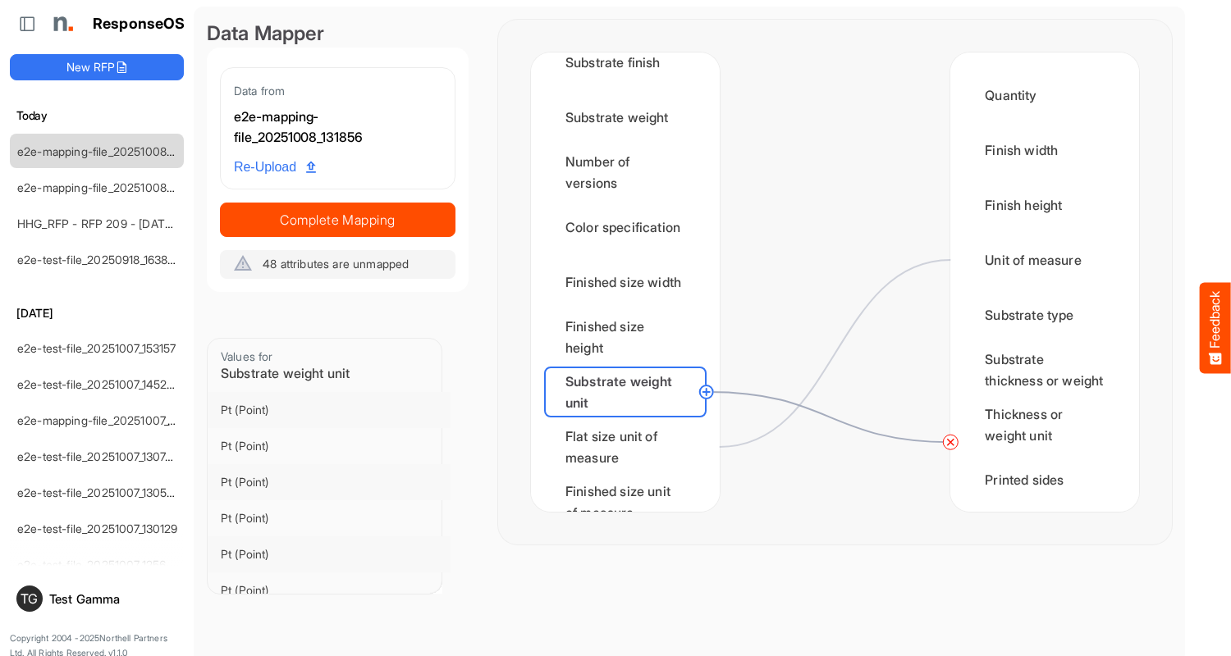
click at [950, 442] on circle at bounding box center [950, 442] width 20 height 20
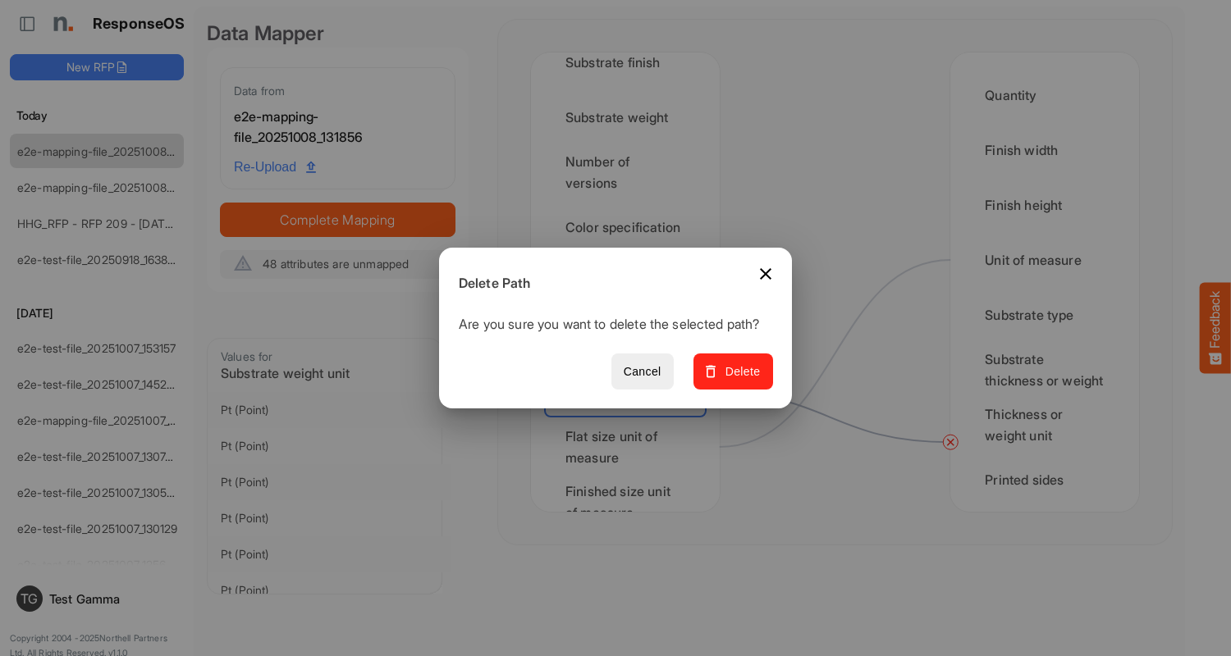
click at [738, 381] on span "Delete" at bounding box center [733, 372] width 55 height 21
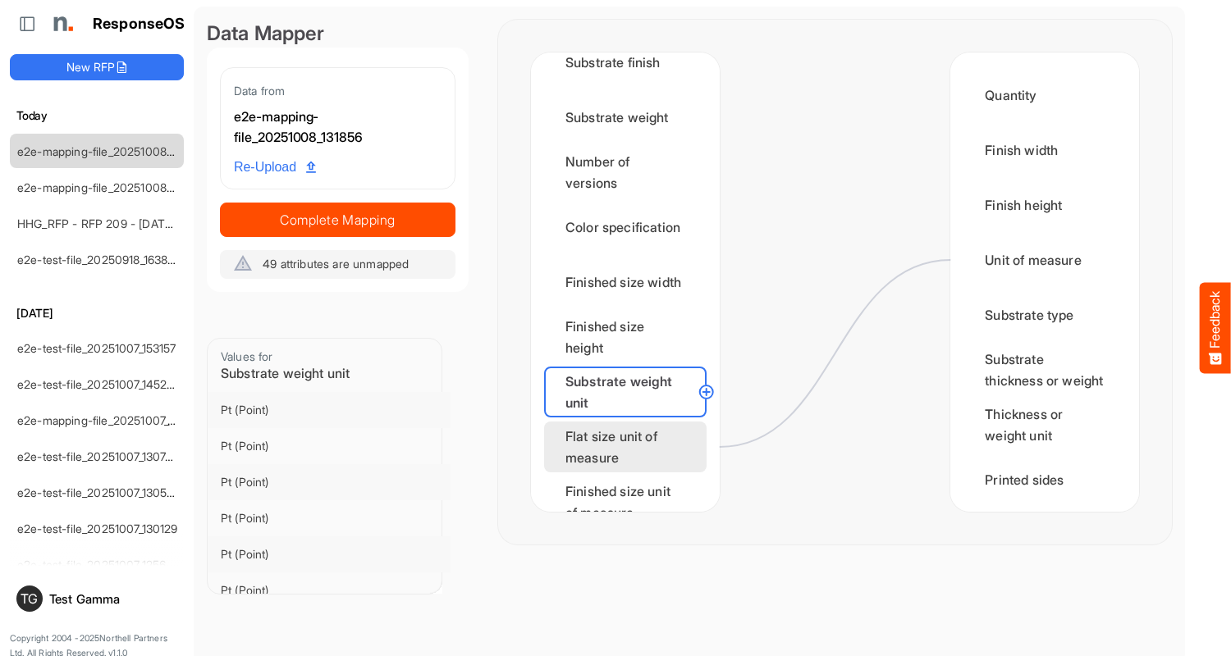
click at [629, 447] on div "Flat size unit of measure" at bounding box center [625, 447] width 162 height 51
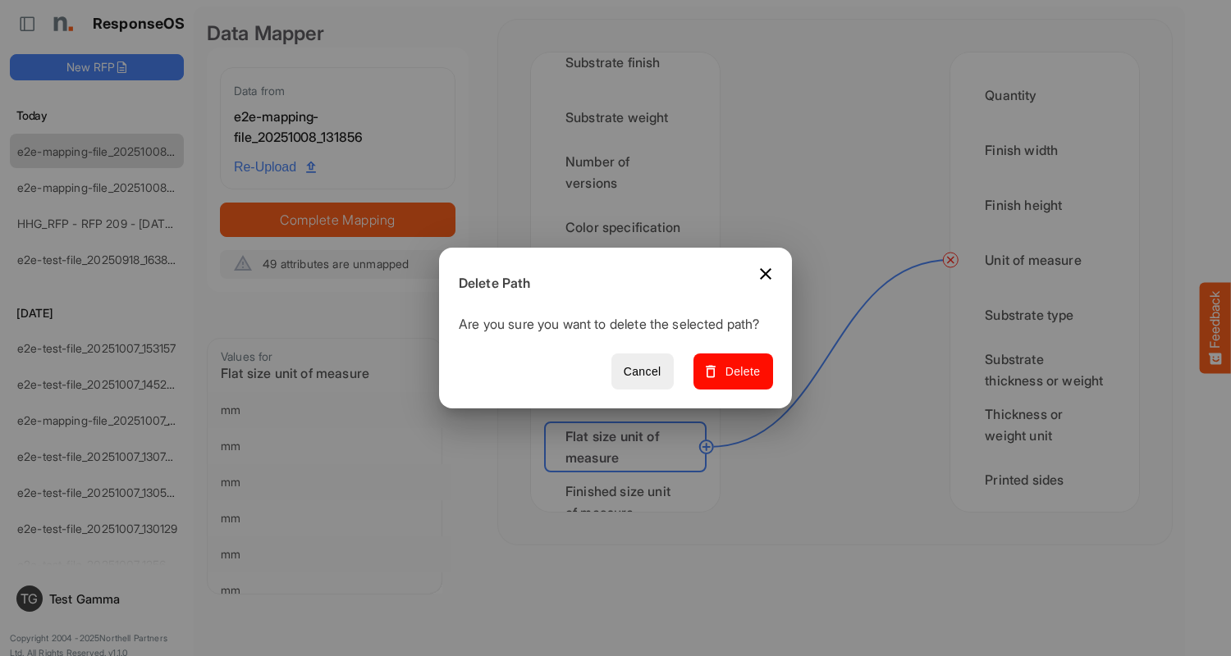
click at [738, 381] on span "Delete" at bounding box center [733, 372] width 55 height 21
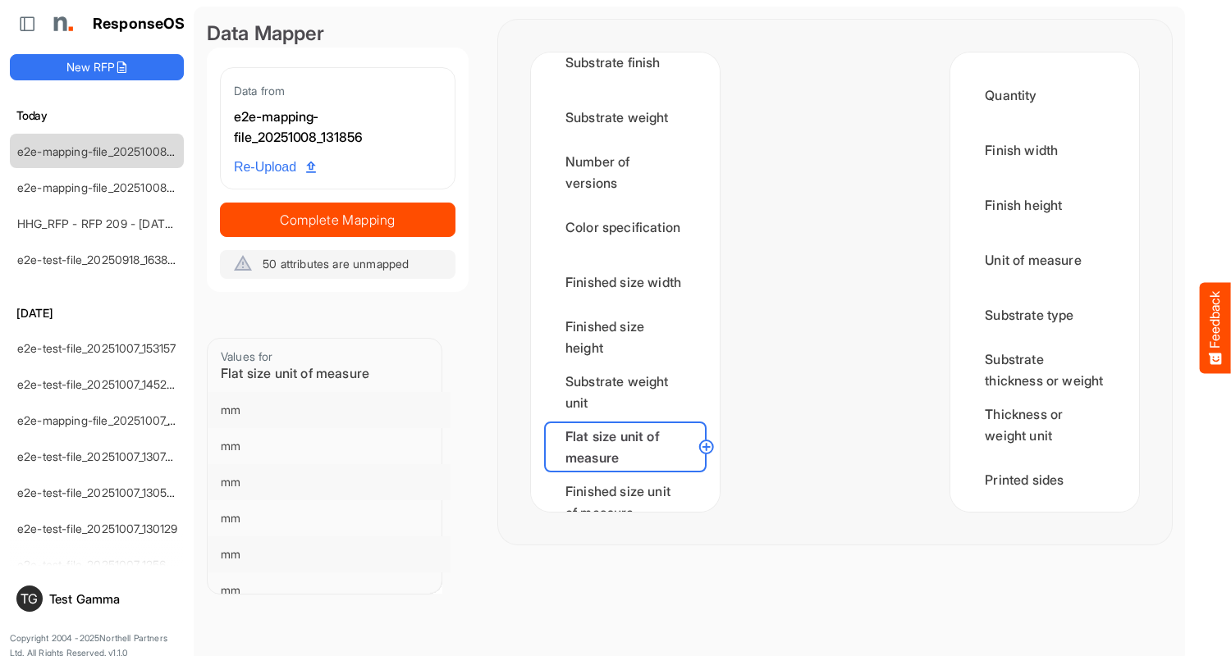
click at [629, 487] on div "Finished size unit of measure" at bounding box center [625, 502] width 162 height 51
click at [629, 532] on div "Min CPP" at bounding box center [625, 557] width 162 height 51
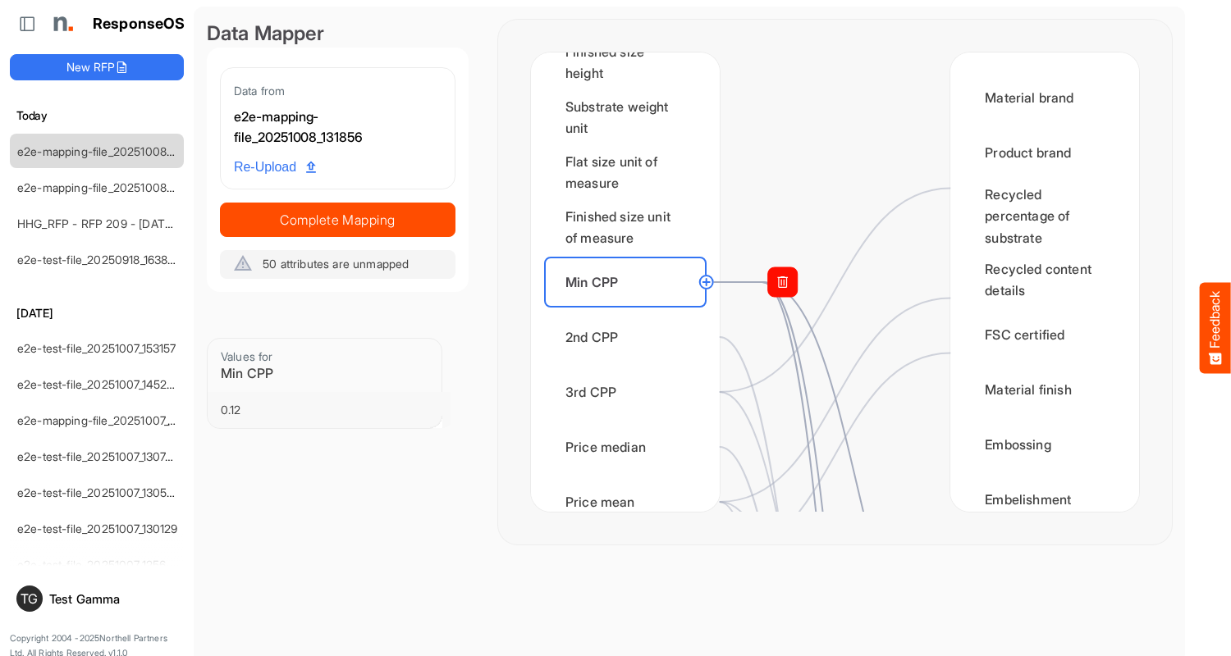
scroll to position [985, 0]
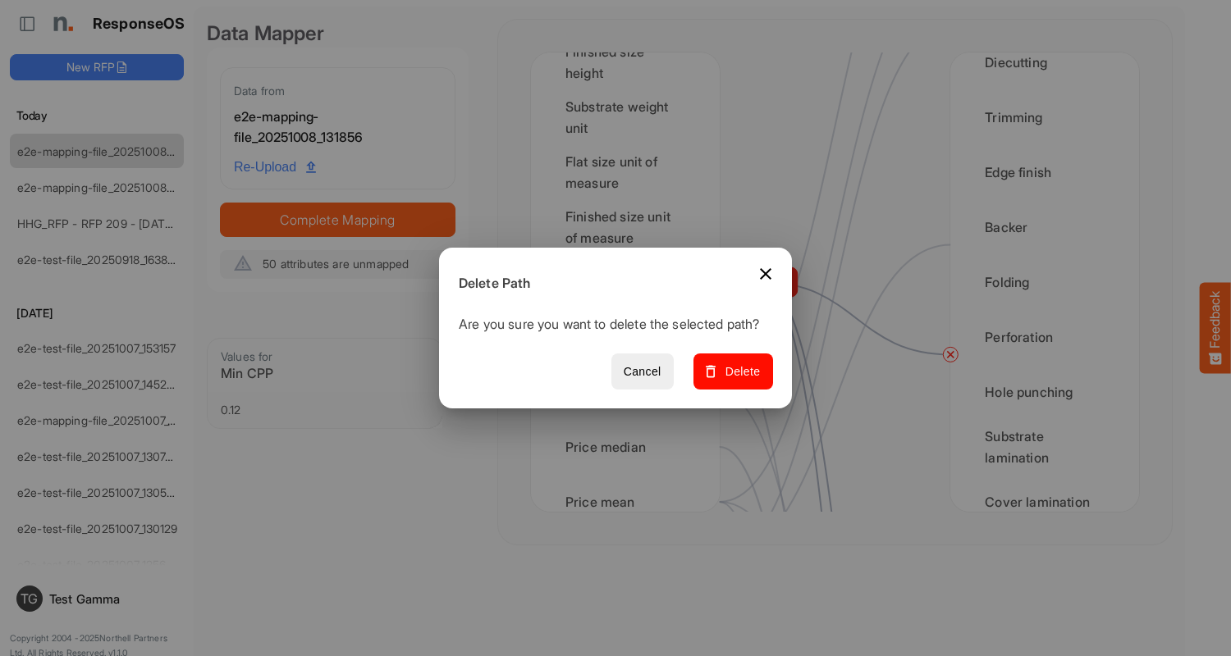
click at [738, 381] on span "Delete" at bounding box center [733, 372] width 55 height 21
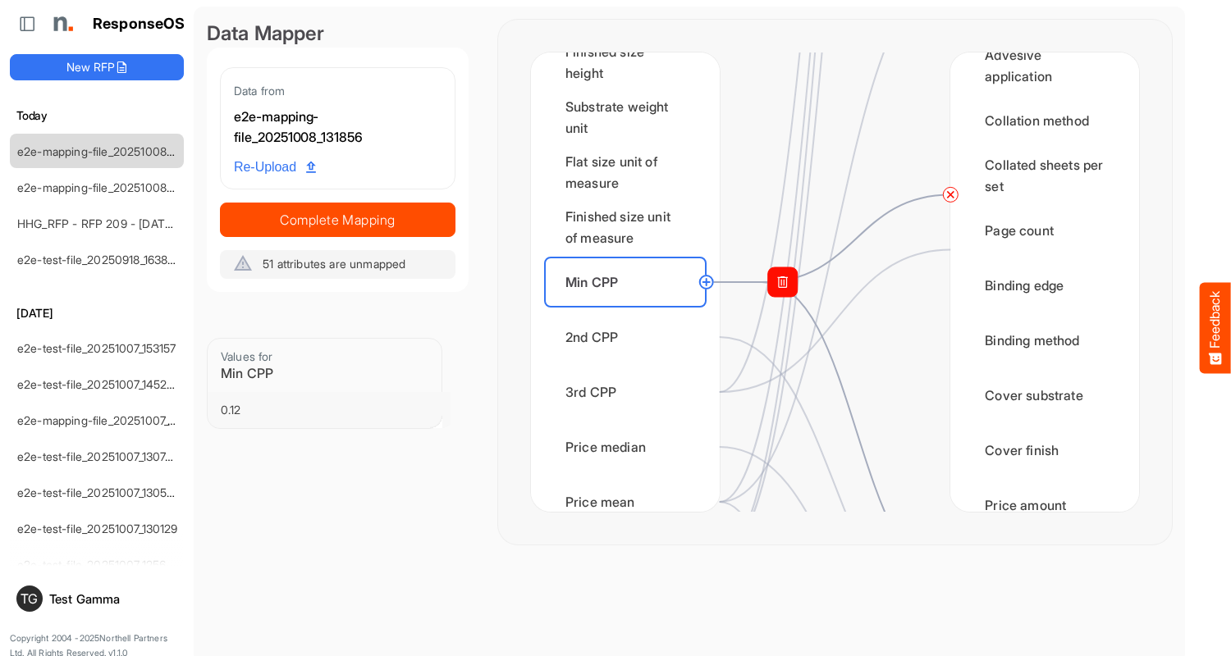
scroll to position [2133, 0]
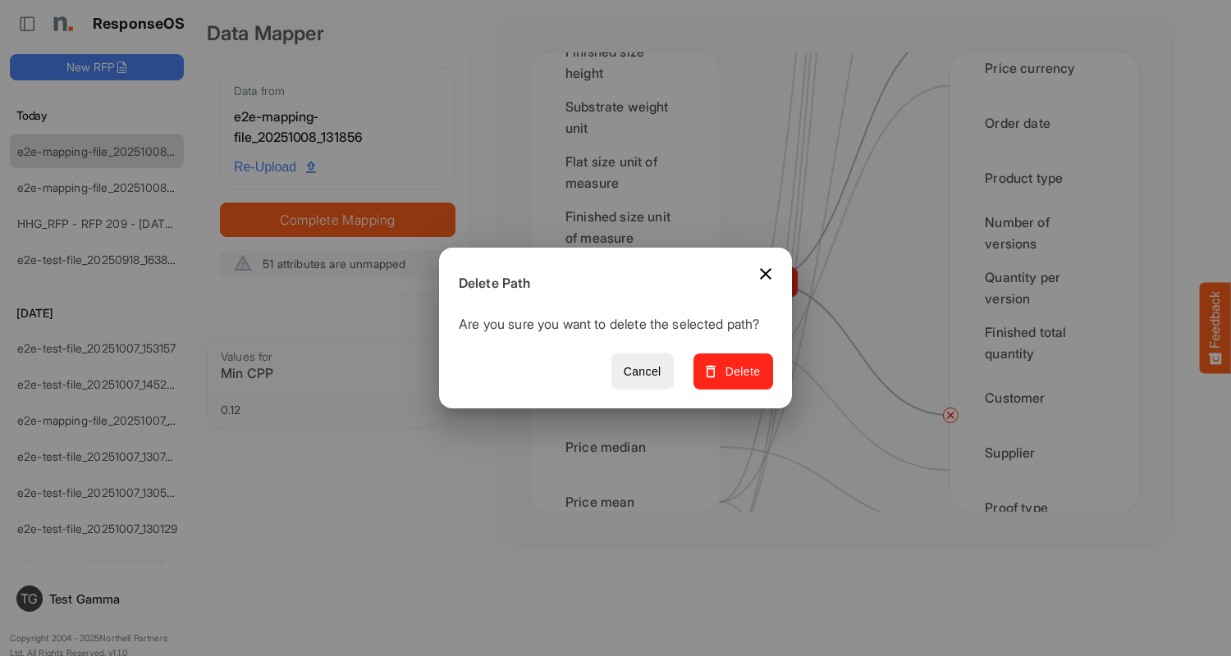
click at [738, 381] on span "Delete" at bounding box center [733, 372] width 55 height 21
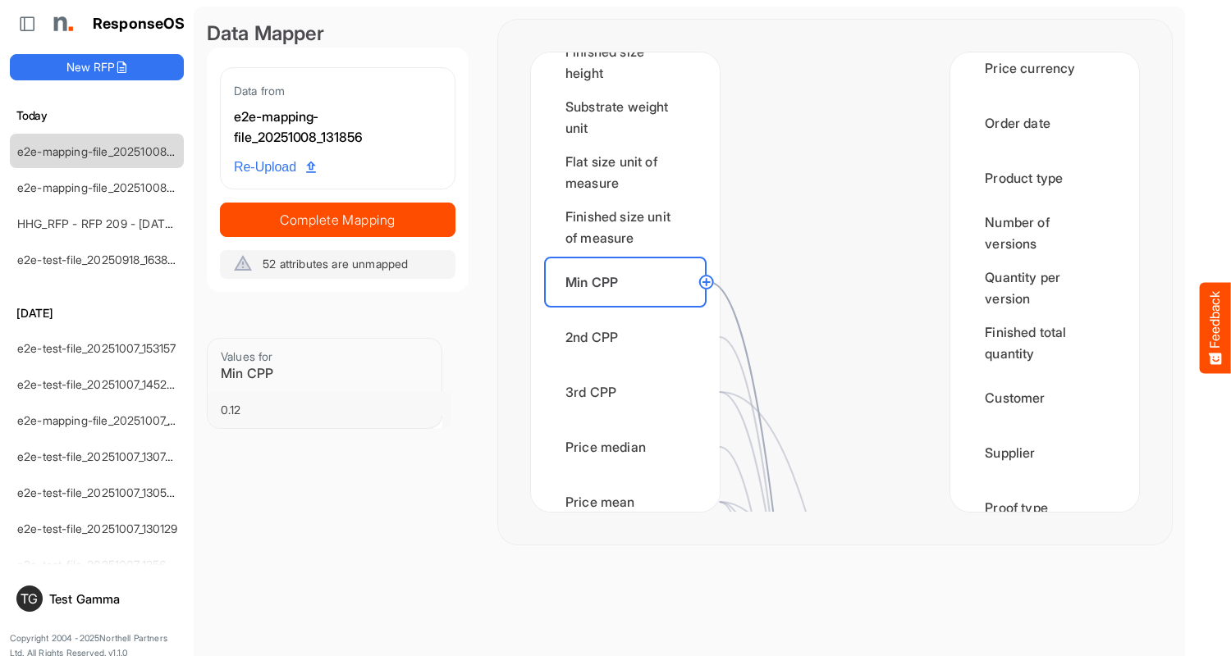
scroll to position [0, 0]
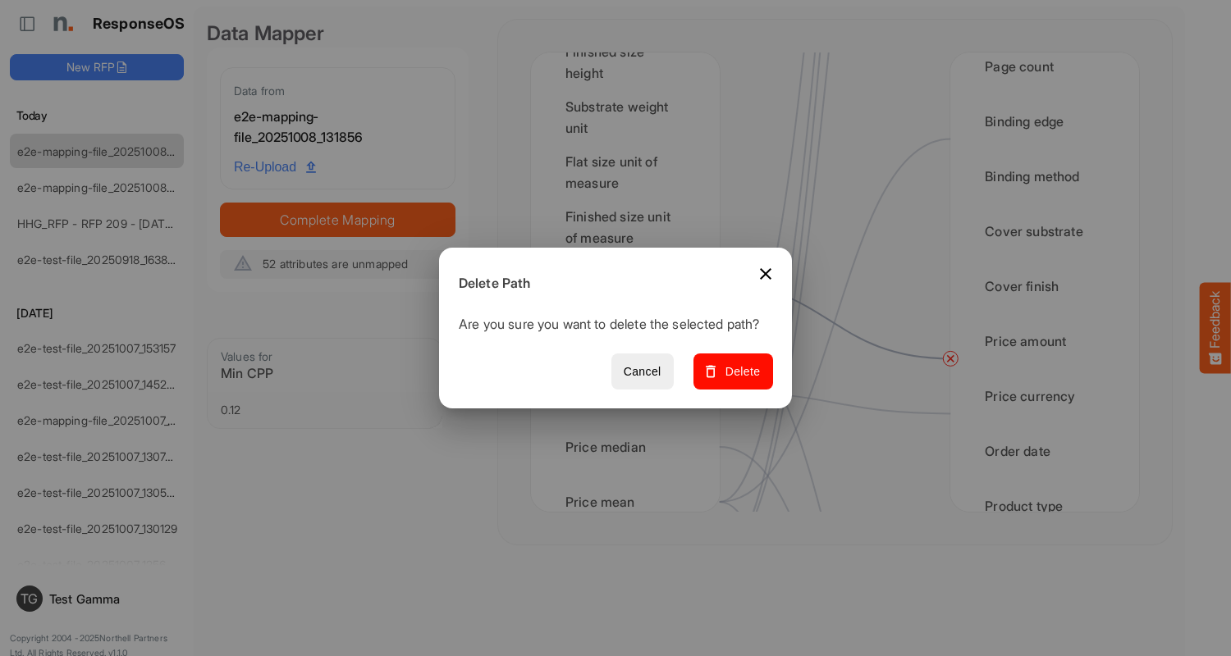
click at [738, 381] on span "Delete" at bounding box center [733, 372] width 55 height 21
click at [629, 337] on div "2nd CPP" at bounding box center [625, 337] width 162 height 51
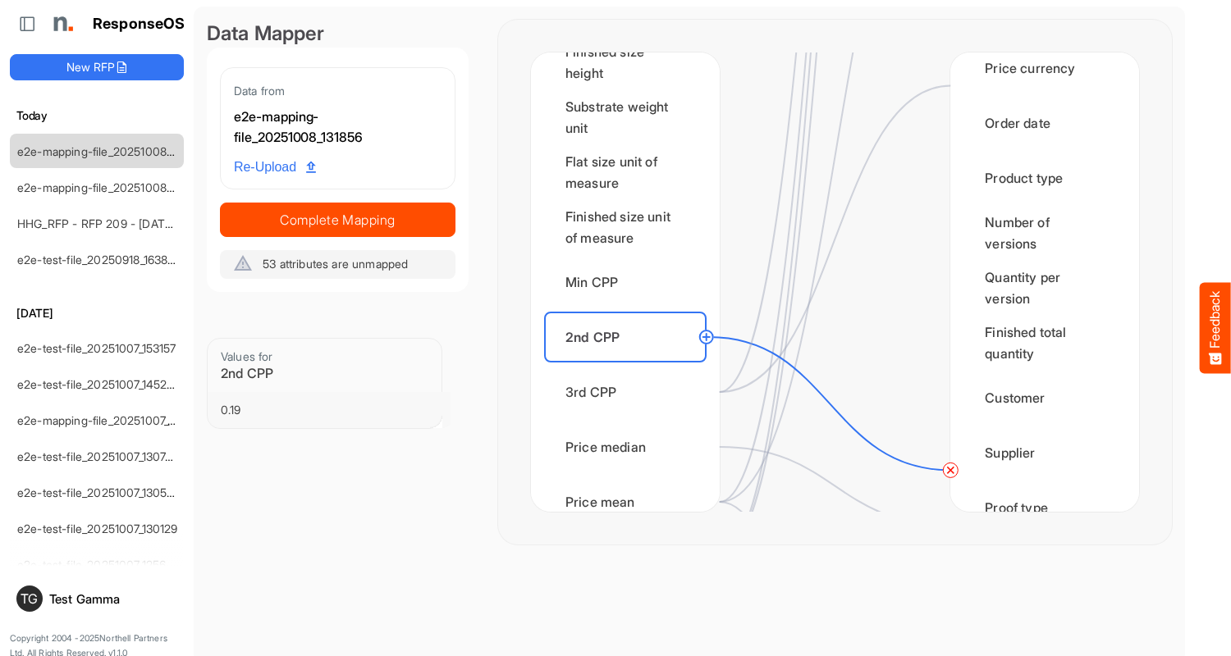
click at [950, 470] on circle at bounding box center [950, 470] width 20 height 20
click at [629, 392] on div "3rd CPP" at bounding box center [625, 392] width 162 height 51
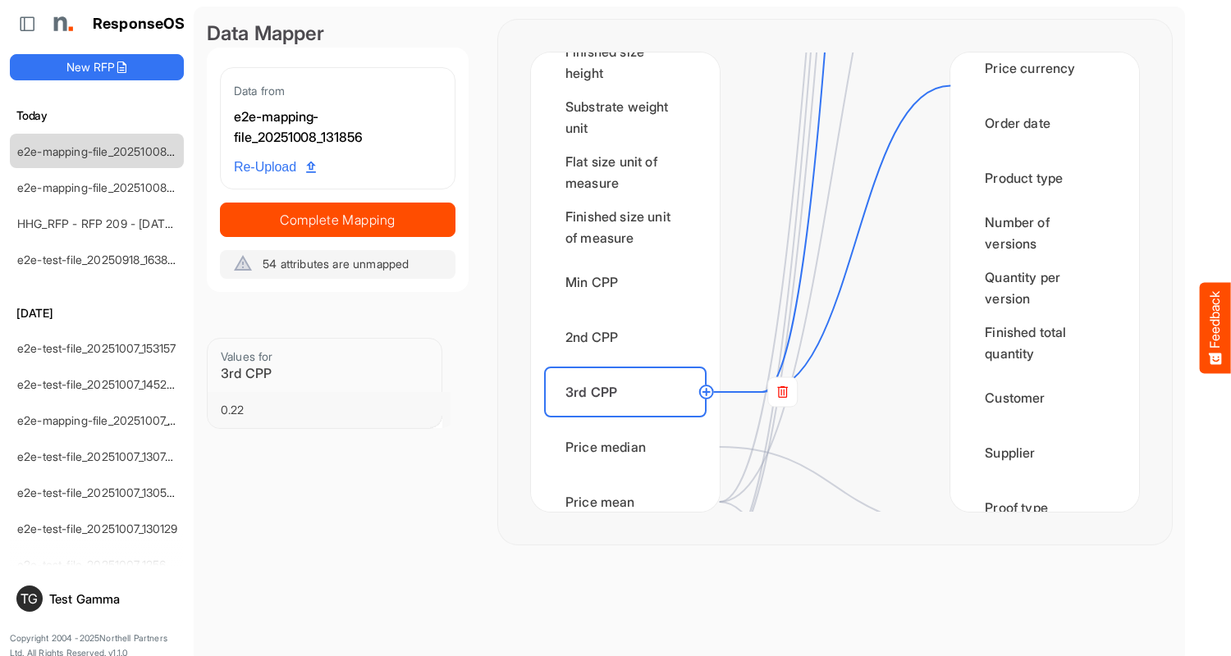
click at [782, 392] on rect at bounding box center [783, 392] width 30 height 30
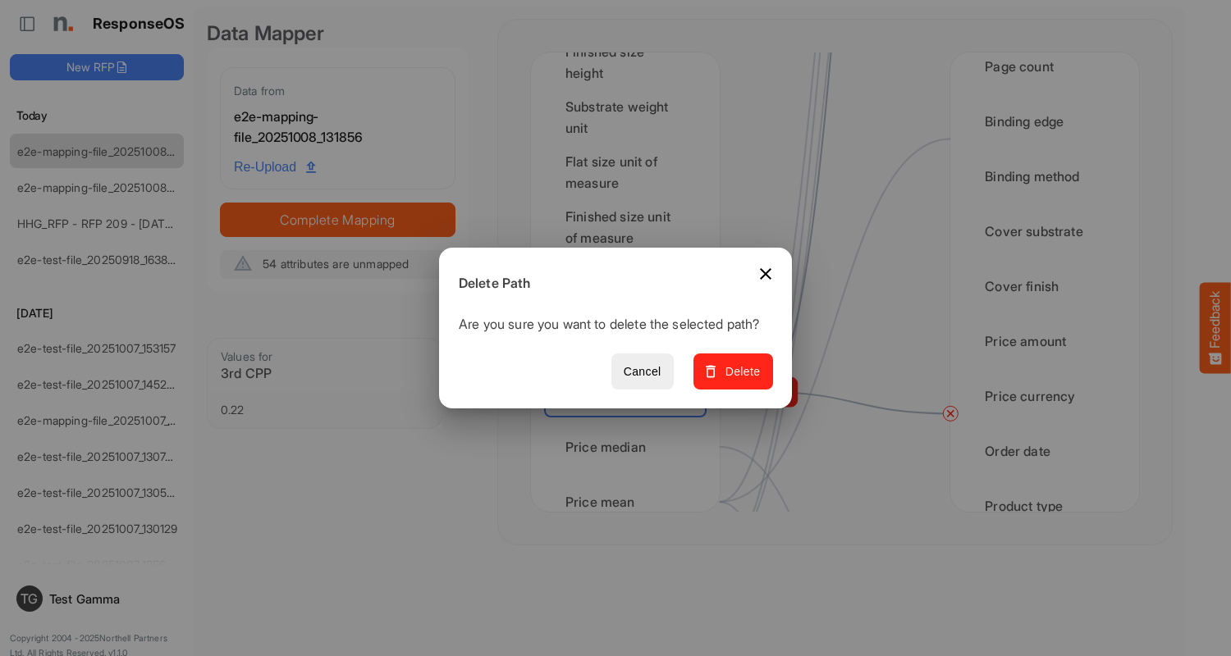
click at [738, 381] on span "Delete" at bounding box center [733, 372] width 55 height 21
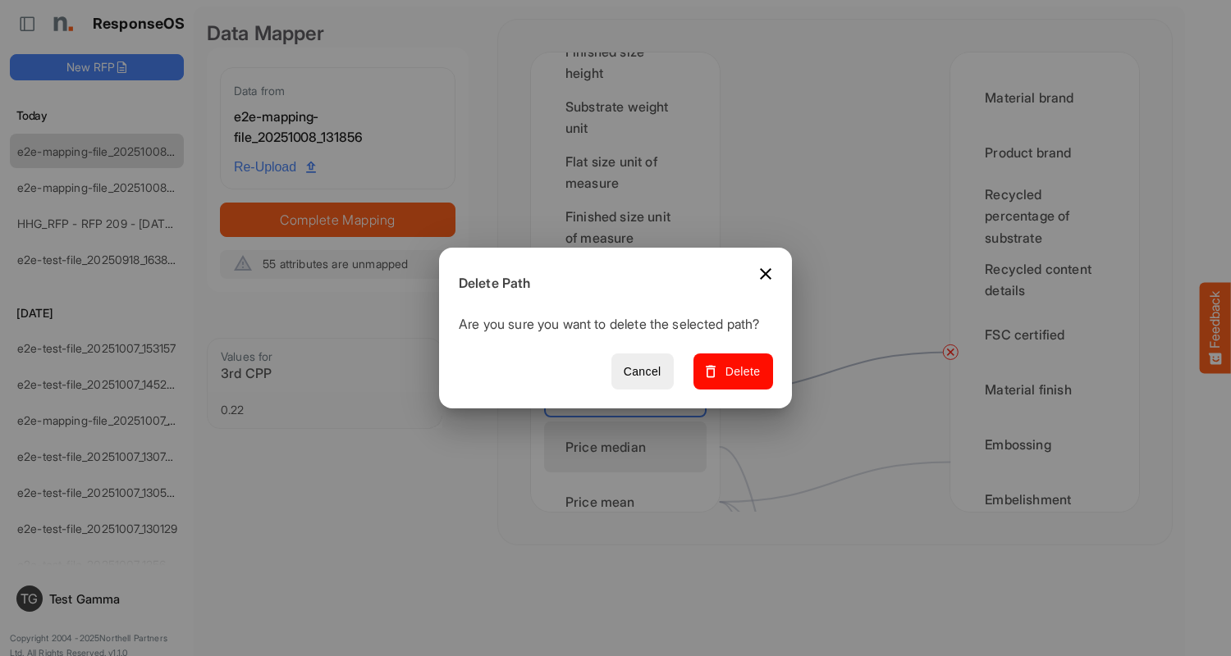
click at [738, 381] on span "Delete" at bounding box center [733, 372] width 55 height 21
click at [629, 447] on div "Price median" at bounding box center [625, 447] width 162 height 51
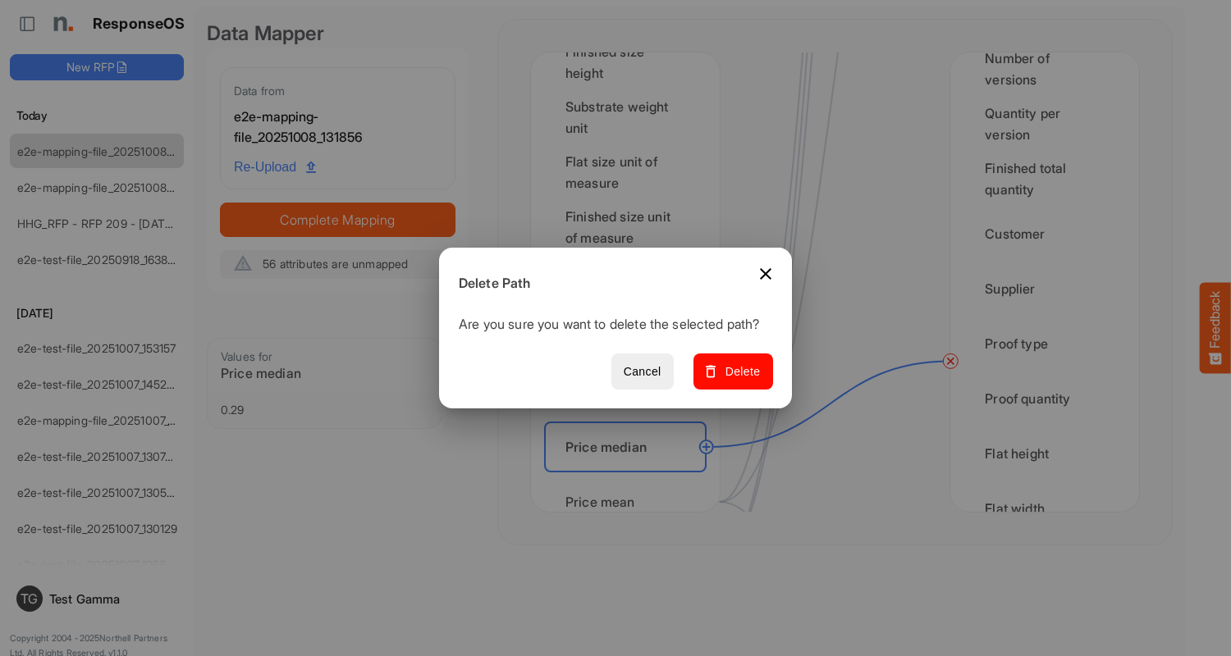
click at [738, 381] on span "Delete" at bounding box center [733, 372] width 55 height 21
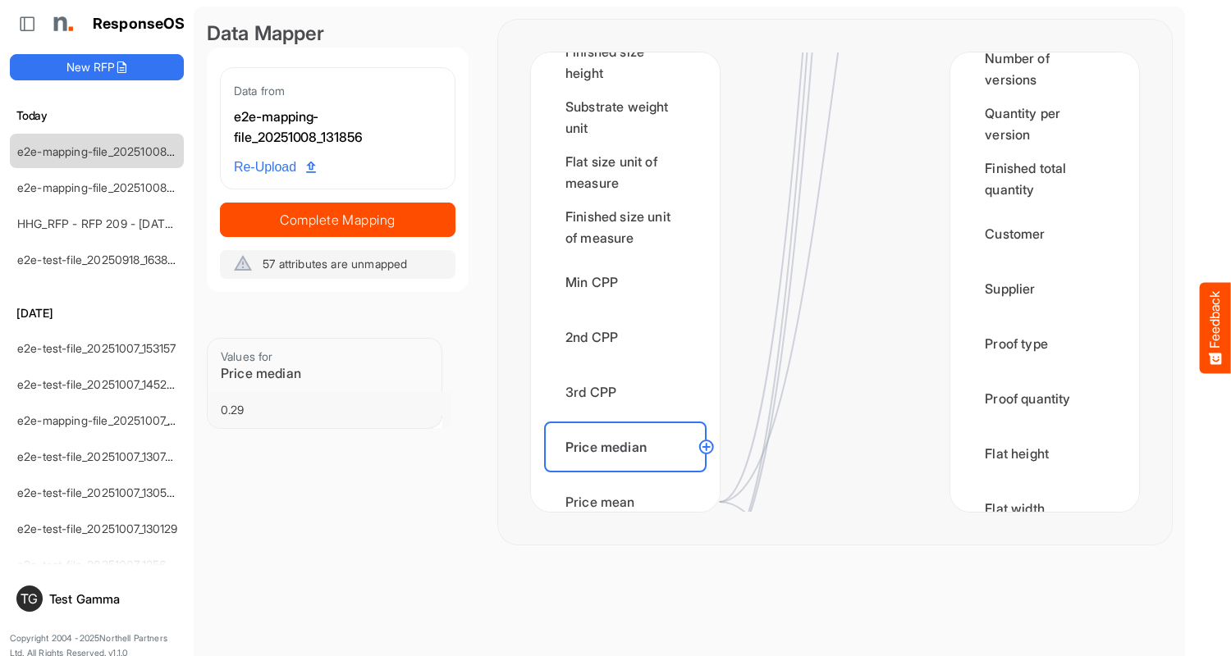
click at [629, 487] on div "Price mean" at bounding box center [625, 502] width 162 height 51
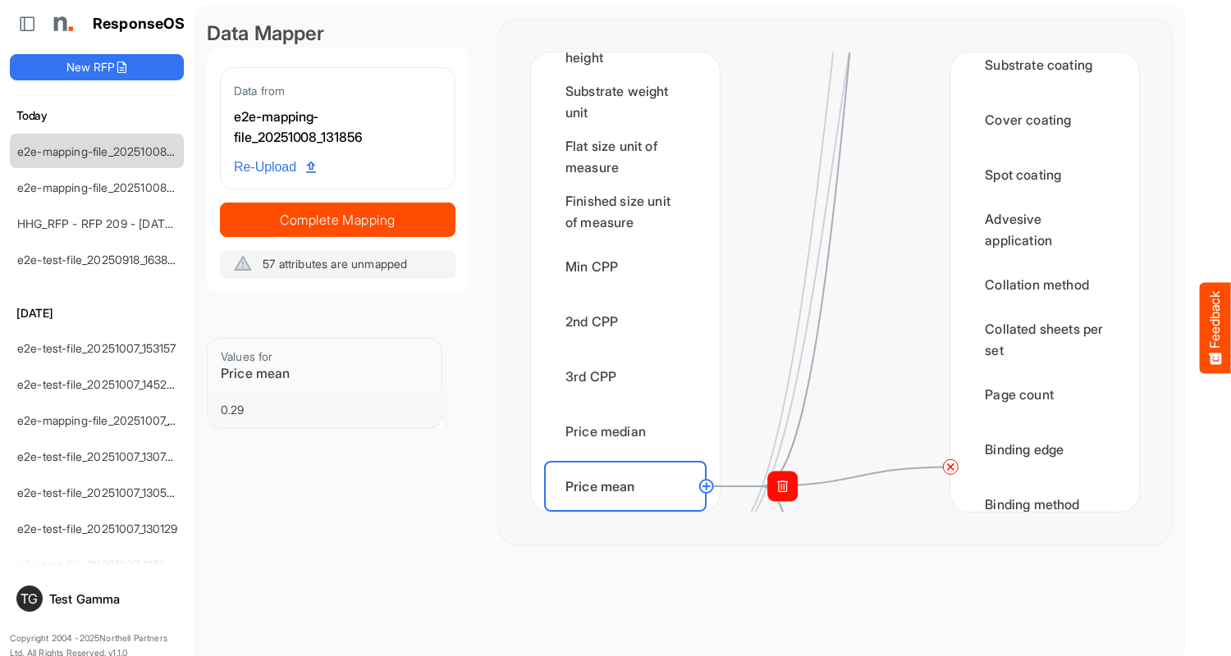
click at [950, 467] on circle at bounding box center [950, 467] width 20 height 20
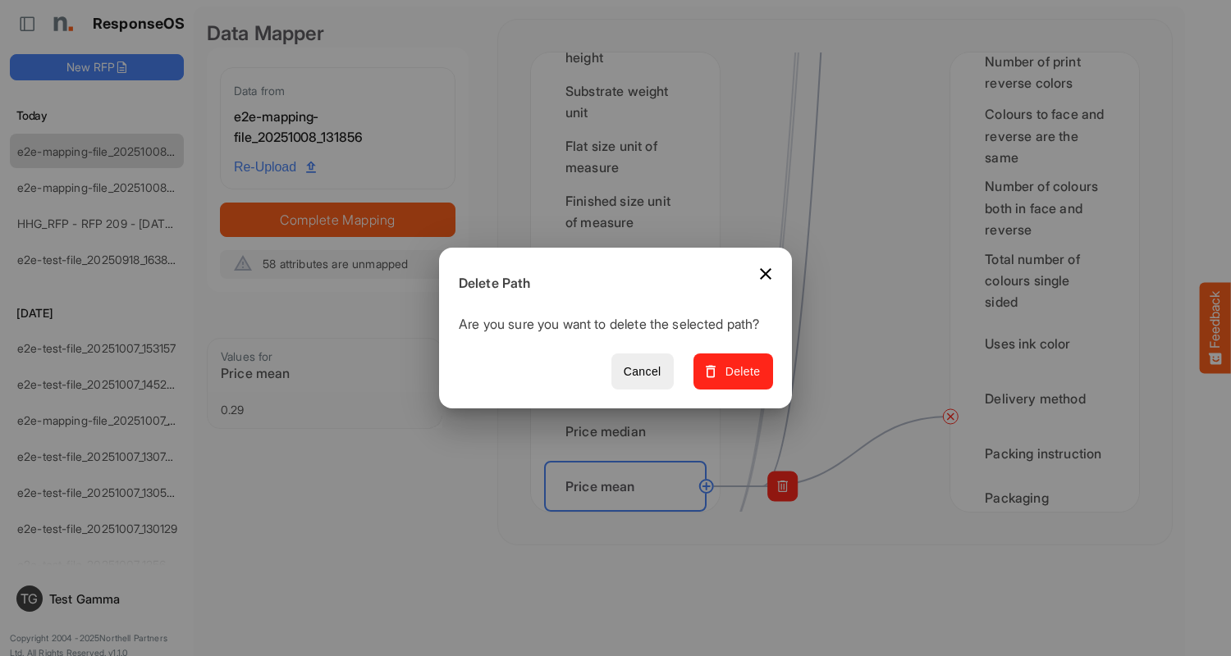
click at [738, 381] on span "Delete" at bounding box center [733, 372] width 55 height 21
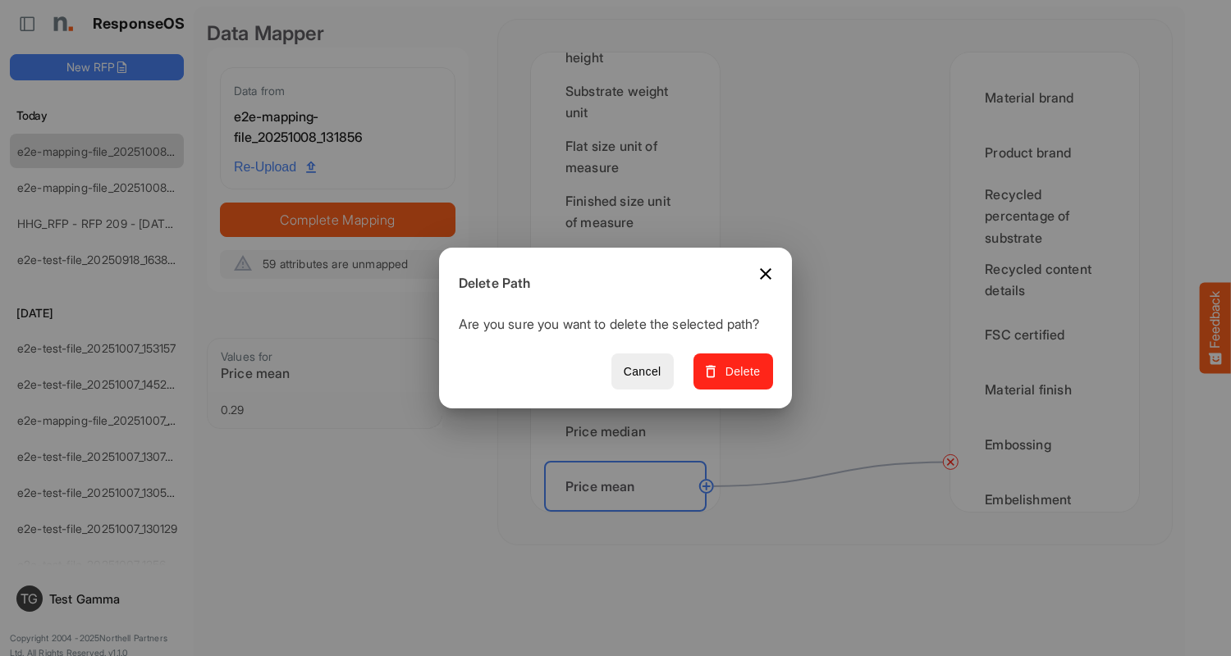
click at [738, 381] on span "Delete" at bounding box center [733, 372] width 55 height 21
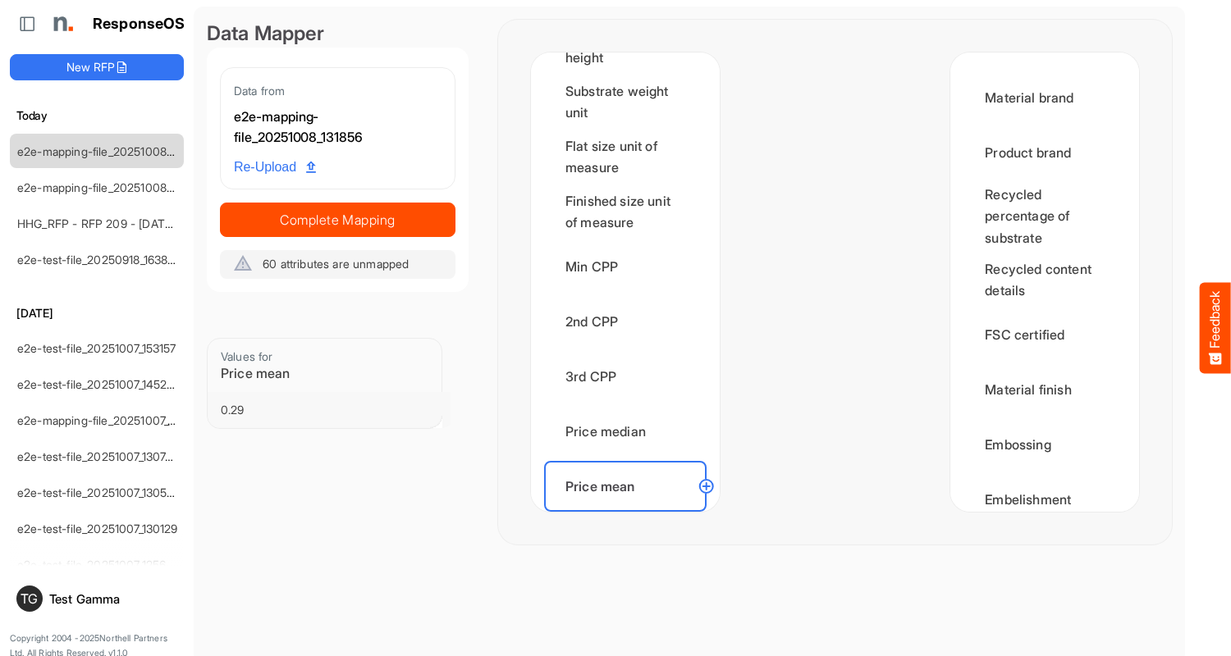
click at [629, 516] on div "Order count" at bounding box center [625, 541] width 162 height 51
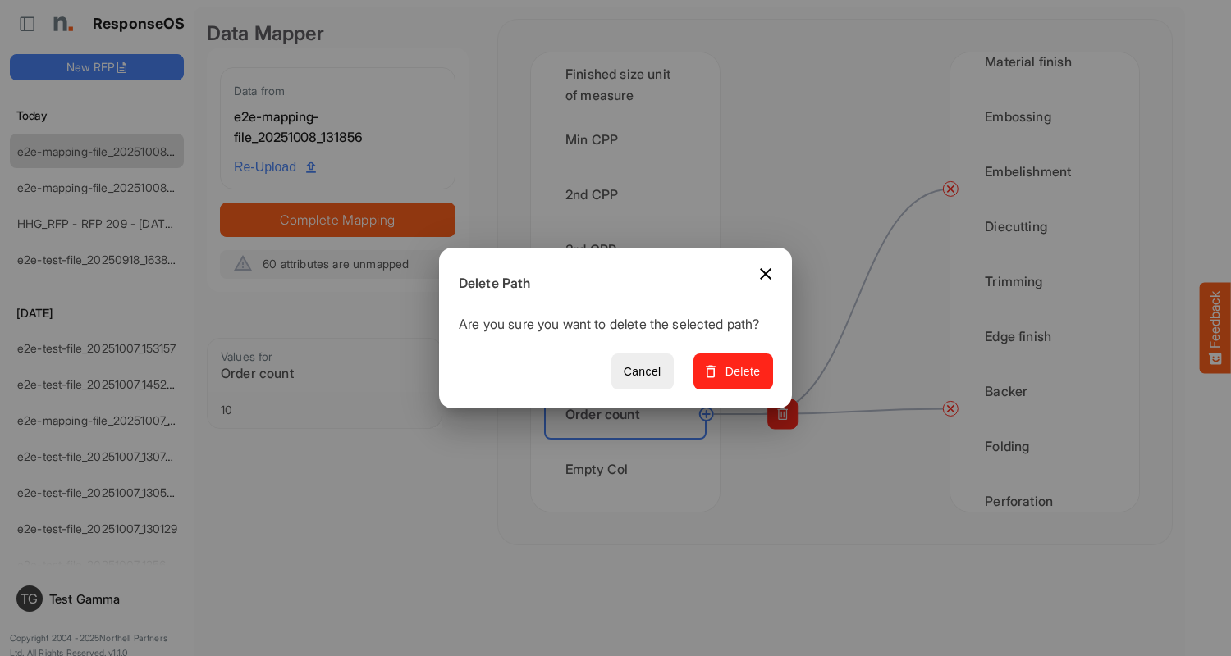
click at [738, 381] on span "Delete" at bounding box center [733, 372] width 55 height 21
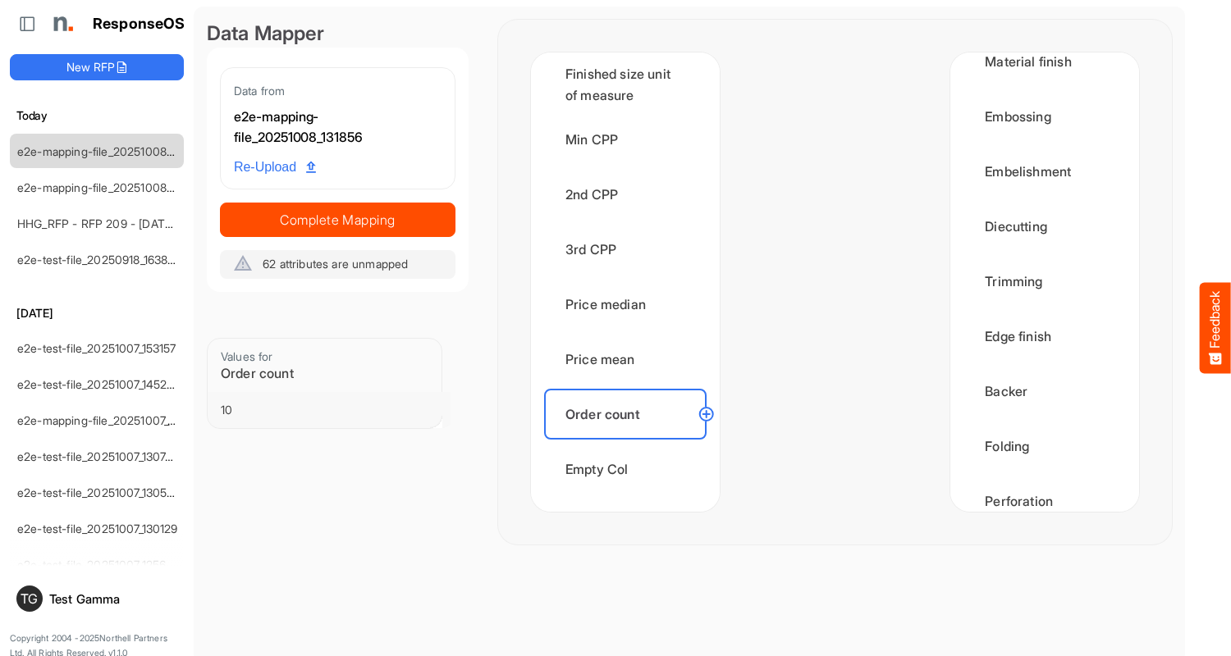
click at [629, 469] on div "Empty Col" at bounding box center [625, 469] width 162 height 51
